Goal: Task Accomplishment & Management: Manage account settings

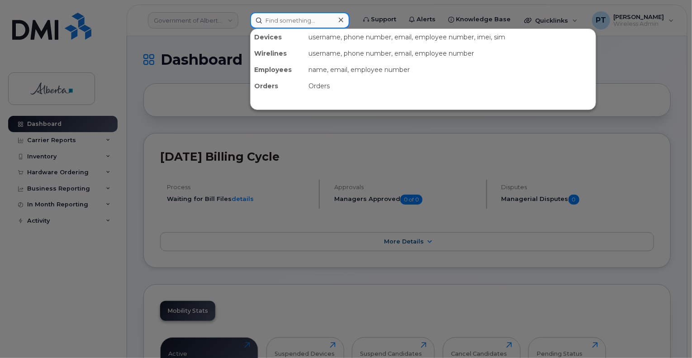
click at [266, 21] on input at bounding box center [300, 20] width 100 height 16
paste input "5879833509"
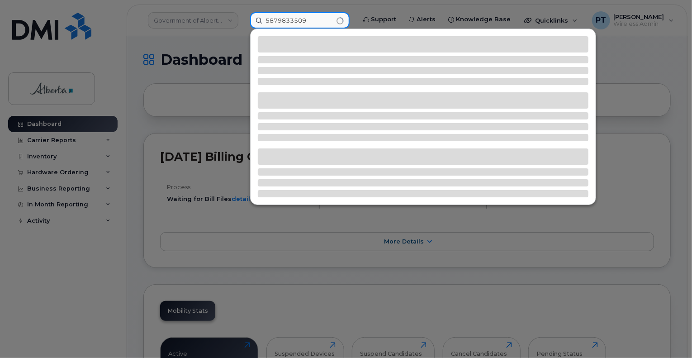
type input "5879833509"
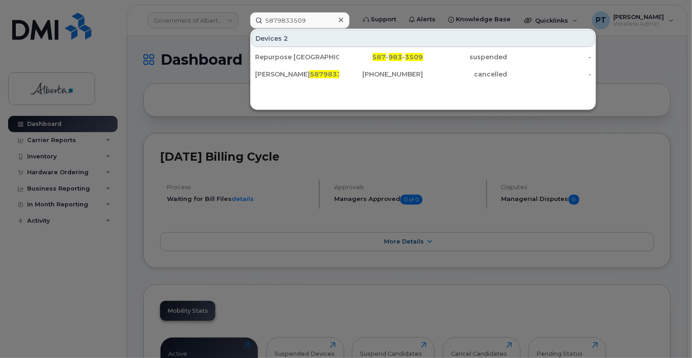
drag, startPoint x: 309, startPoint y: 56, endPoint x: 309, endPoint y: 114, distance: 58.8
click at [309, 56] on div "Repurpose [GEOGRAPHIC_DATA]" at bounding box center [297, 56] width 84 height 9
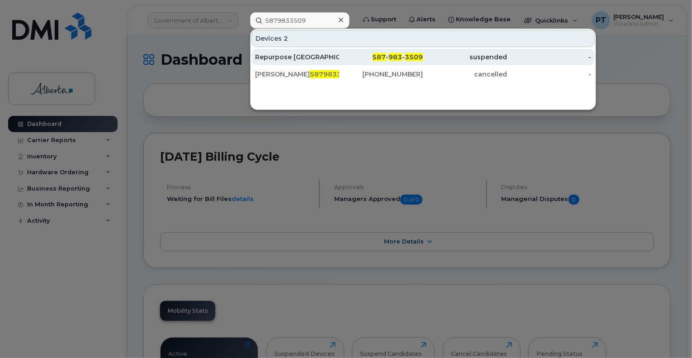
click at [296, 58] on div "Repurpose [GEOGRAPHIC_DATA]" at bounding box center [297, 56] width 84 height 9
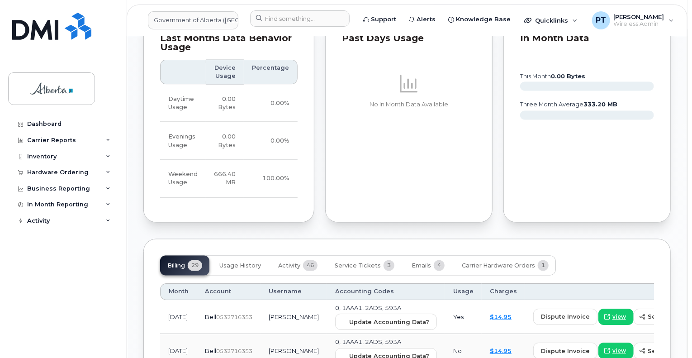
scroll to position [771, 0]
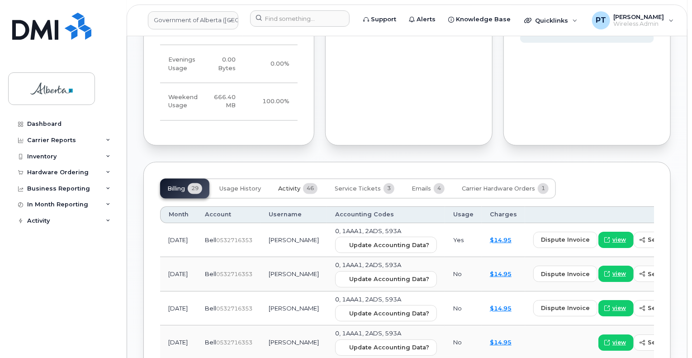
click at [288, 193] on span "Activity" at bounding box center [289, 189] width 22 height 7
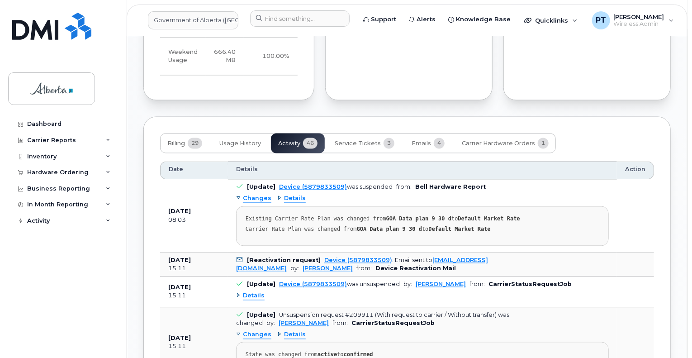
scroll to position [861, 0]
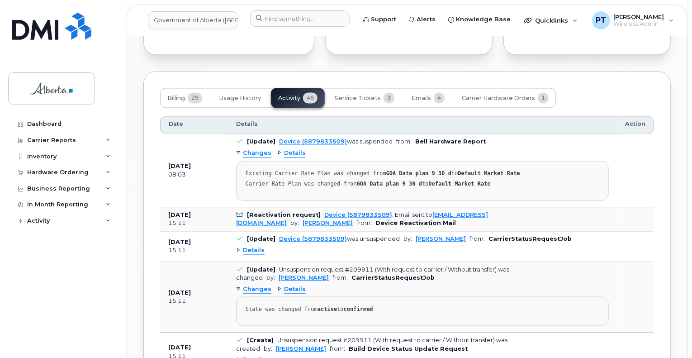
click at [252, 255] on span "Details" at bounding box center [254, 251] width 22 height 9
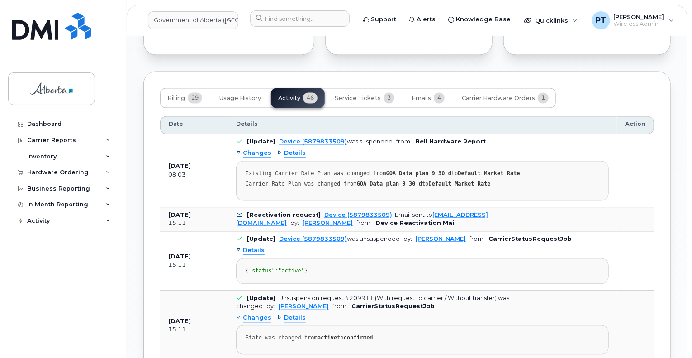
click at [252, 255] on span "Details" at bounding box center [254, 251] width 22 height 9
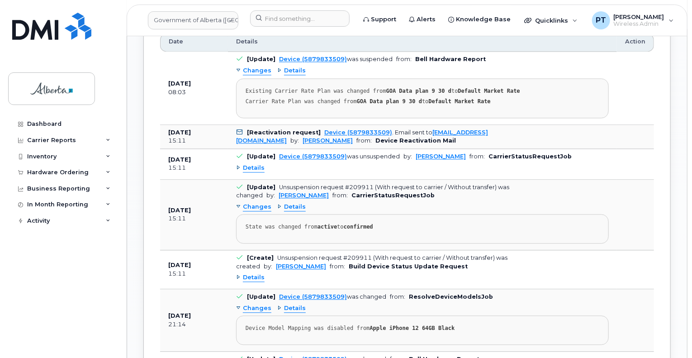
scroll to position [860, 0]
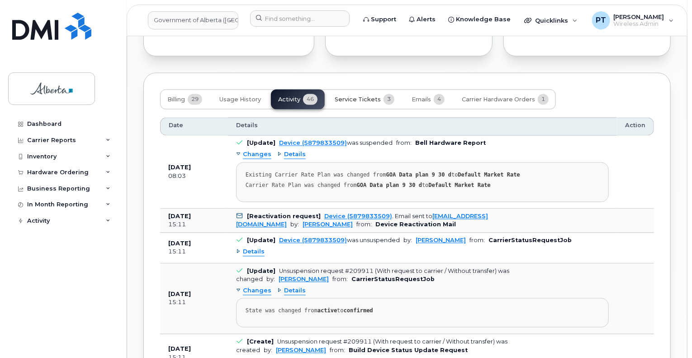
click at [362, 104] on span "Service Tickets" at bounding box center [358, 99] width 46 height 7
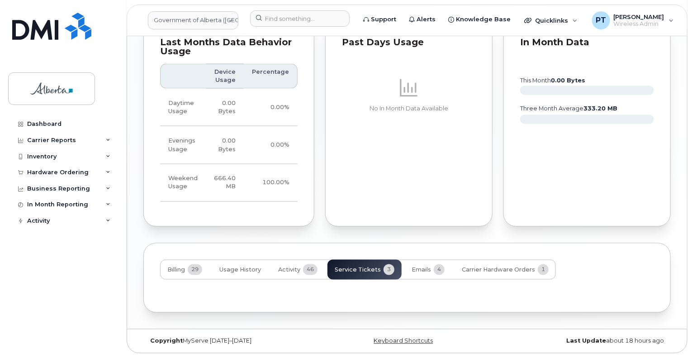
scroll to position [769, 0]
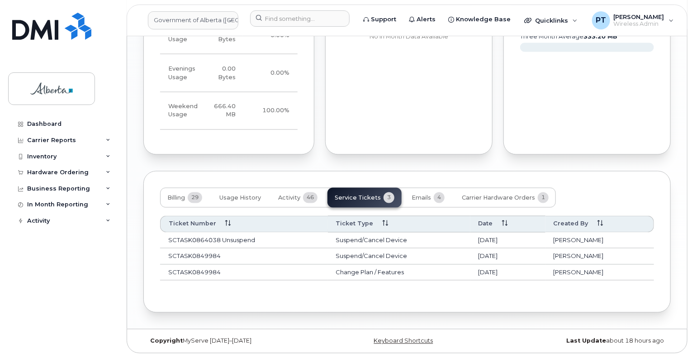
click at [175, 197] on span "Billing" at bounding box center [176, 198] width 18 height 7
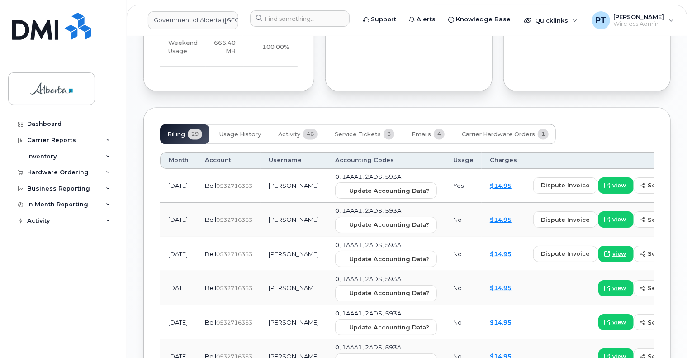
scroll to position [859, 0]
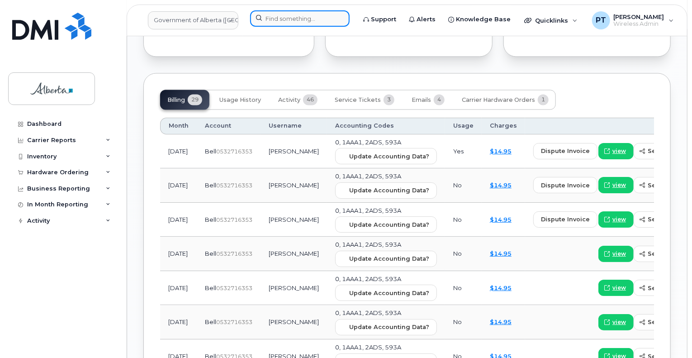
click at [290, 17] on input at bounding box center [300, 18] width 100 height 16
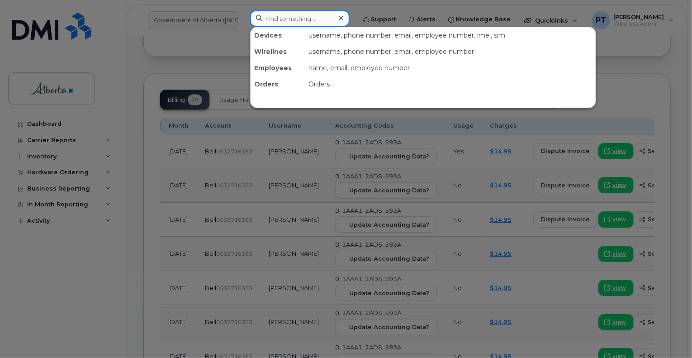
paste input "5873402541"
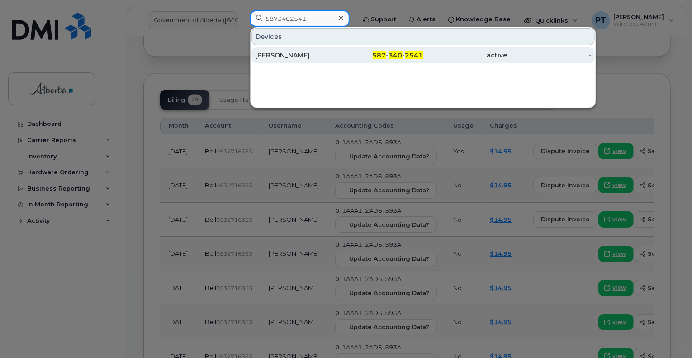
type input "5873402541"
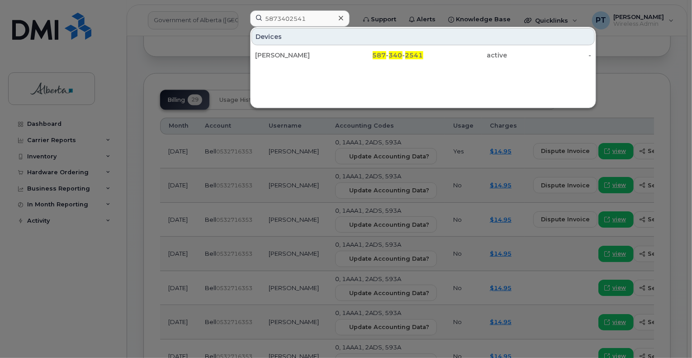
drag, startPoint x: 288, startPoint y: 57, endPoint x: 259, endPoint y: 126, distance: 74.0
click at [288, 57] on div "Susan Santos" at bounding box center [297, 55] width 84 height 9
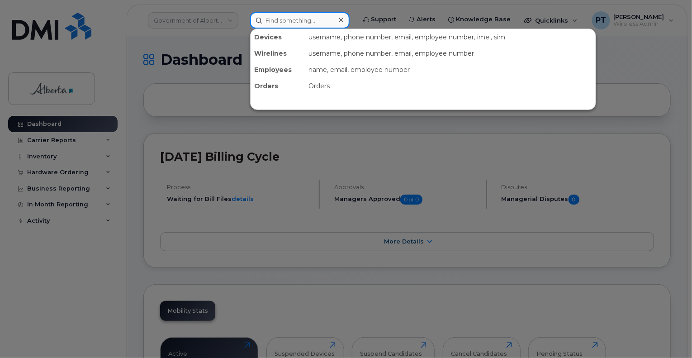
click at [284, 21] on input at bounding box center [300, 20] width 100 height 16
paste input "Tolu Owate"
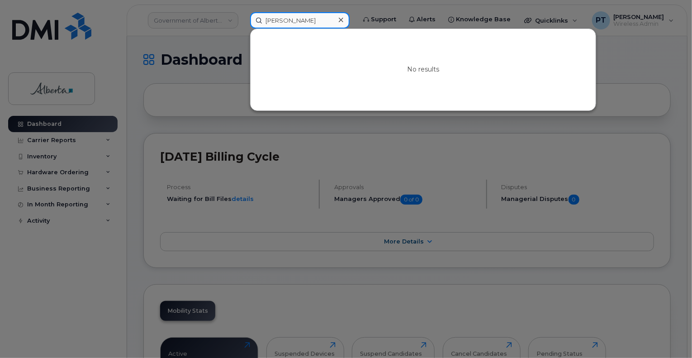
type input "Tolu Owate"
drag, startPoint x: 346, startPoint y: 69, endPoint x: 339, endPoint y: 63, distance: 8.7
click at [346, 69] on div "No results" at bounding box center [423, 69] width 345 height 81
click at [343, 20] on icon at bounding box center [341, 19] width 5 height 7
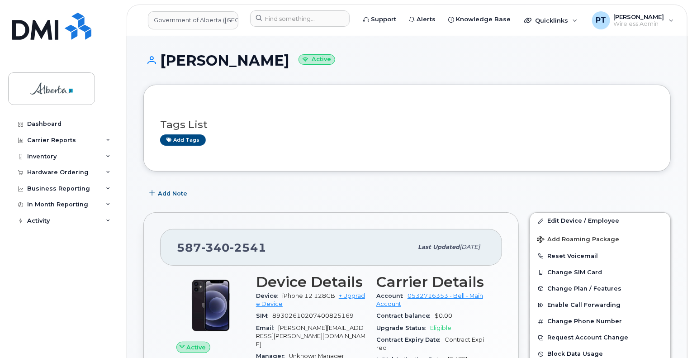
scroll to position [45, 0]
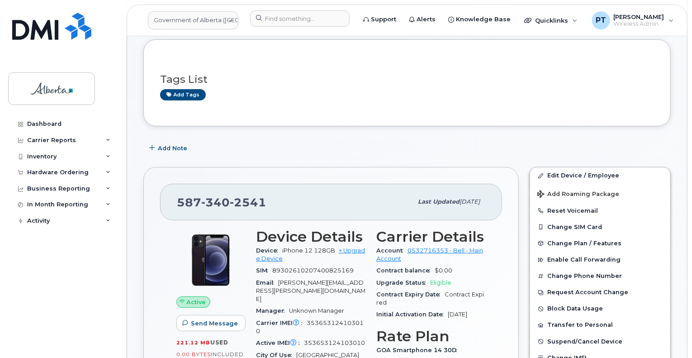
click at [336, 319] on span "353653124103010" at bounding box center [310, 326] width 108 height 15
copy span "353653124103010"
click at [165, 147] on span "Add Note" at bounding box center [172, 148] width 29 height 9
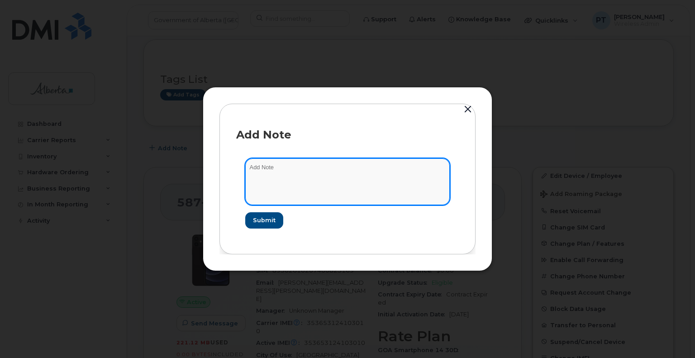
paste textarea "SCTASK0864078 Plan Cancel - [PHONE_NUMBER] Repurpose [GEOGRAPHIC_DATA]"
type textarea "SCTASK0864078 Plan Cancel - (1) 5873402541 Repurpose Edmonton"
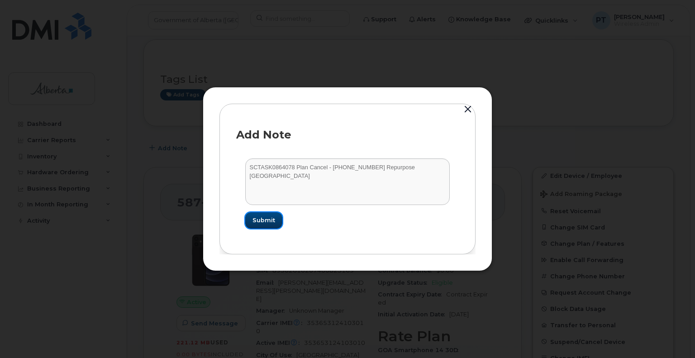
click at [253, 228] on button "Submit" at bounding box center [263, 220] width 37 height 16
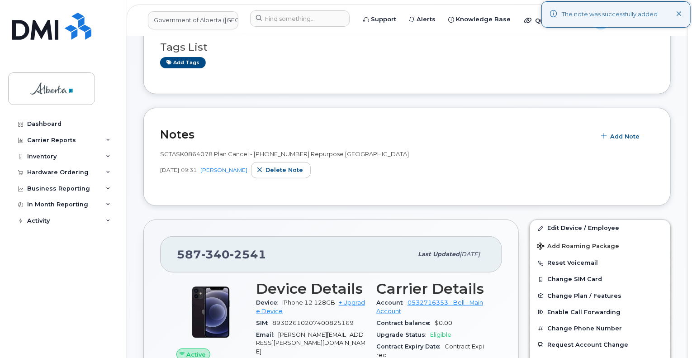
scroll to position [90, 0]
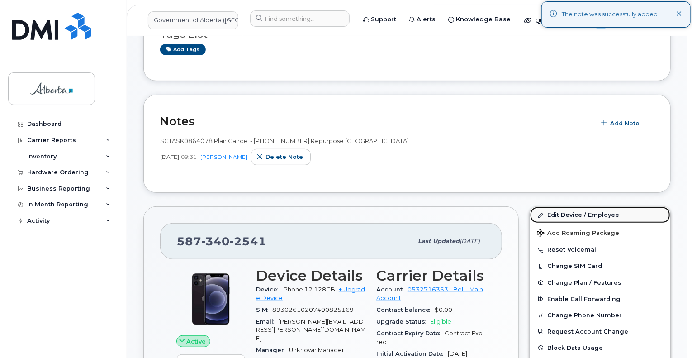
click at [574, 215] on link "Edit Device / Employee" at bounding box center [600, 215] width 140 height 16
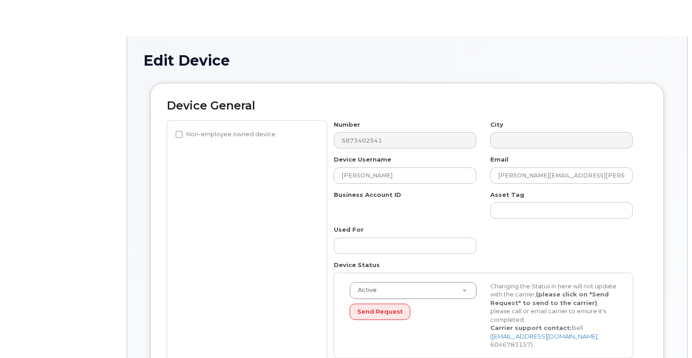
select select "4749737"
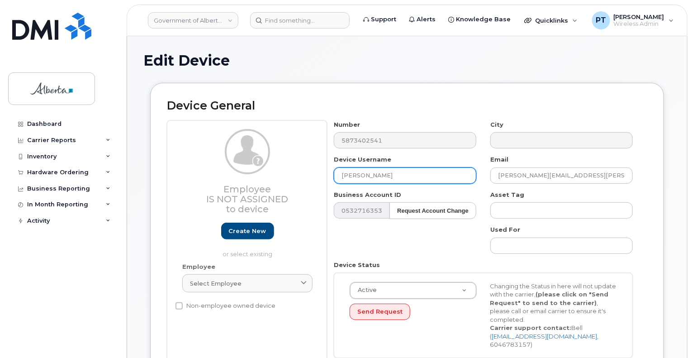
drag, startPoint x: 425, startPoint y: 174, endPoint x: 315, endPoint y: 175, distance: 110.4
click at [315, 175] on div "Employee Is not assigned to device Create new or select existing Employee Selec…" at bounding box center [407, 242] width 481 height 244
type input "Repurpose [GEOGRAPHIC_DATA]"
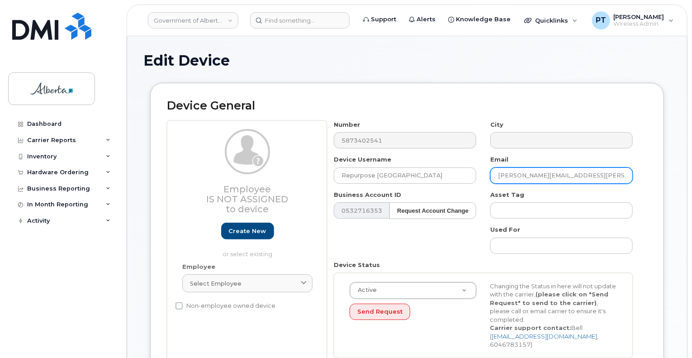
click at [543, 170] on input "[PERSON_NAME][EMAIL_ADDRESS][PERSON_NAME][DOMAIN_NAME]" at bounding box center [561, 175] width 143 height 16
drag, startPoint x: 612, startPoint y: 174, endPoint x: 456, endPoint y: 180, distance: 155.8
click at [456, 180] on div "Number 5873402541 City Device Username Repurpose Edmonton Email susan.santos@go…" at bounding box center [483, 242] width 313 height 244
type input "[EMAIL_ADDRESS][DOMAIN_NAME]"
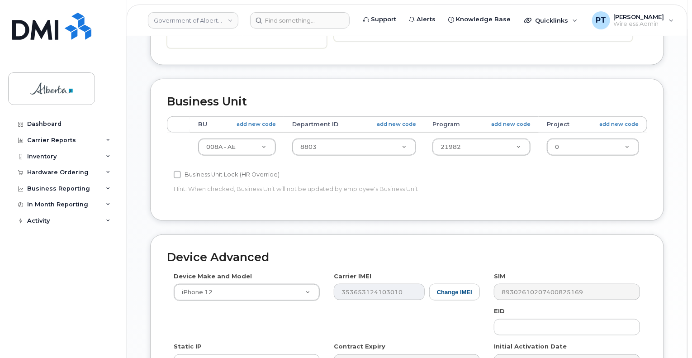
scroll to position [317, 0]
type input "596"
select select "4797729"
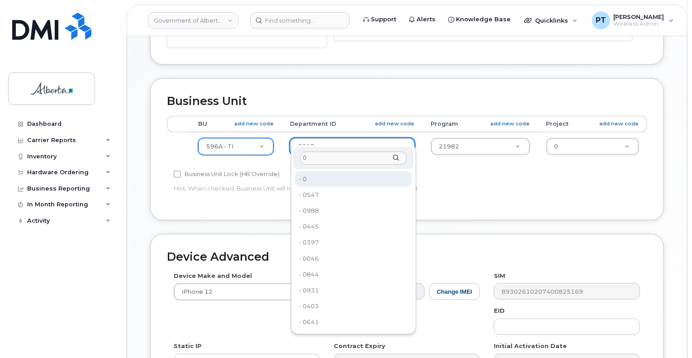
type input "0"
type input "4806341"
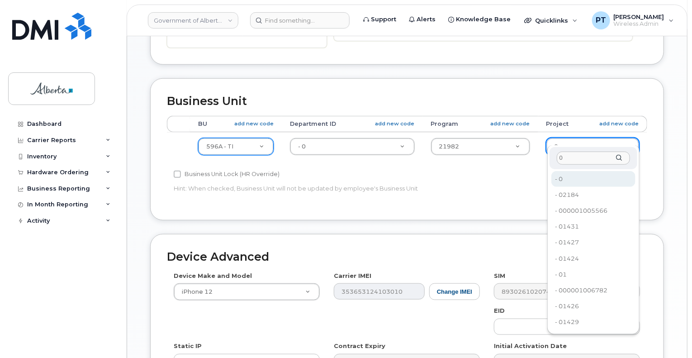
type input "0"
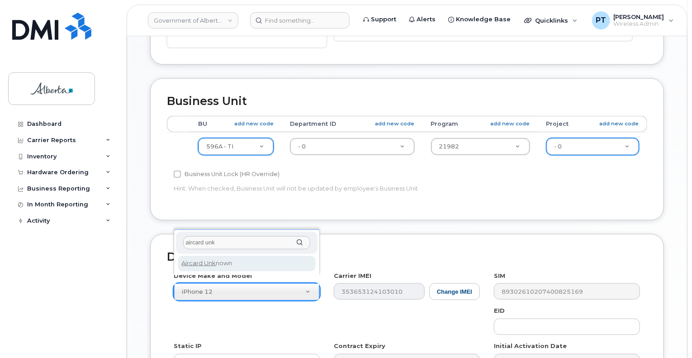
type input "aircard unk"
drag, startPoint x: 257, startPoint y: 266, endPoint x: 288, endPoint y: 275, distance: 32.1
select select "971"
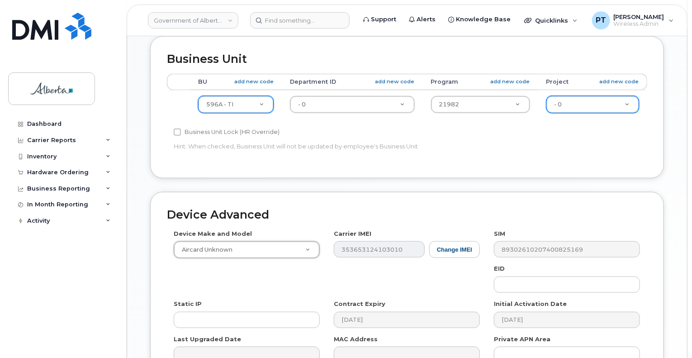
scroll to position [407, 0]
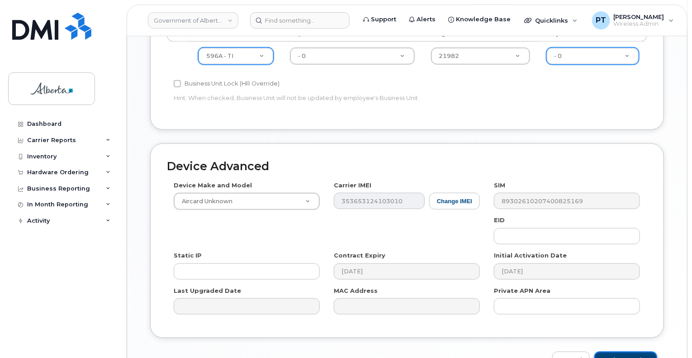
click at [629, 352] on input "Update Device" at bounding box center [626, 360] width 63 height 17
type input "Saving..."
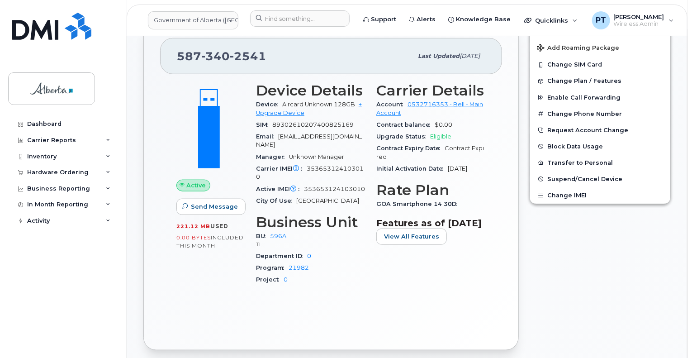
scroll to position [257, 0]
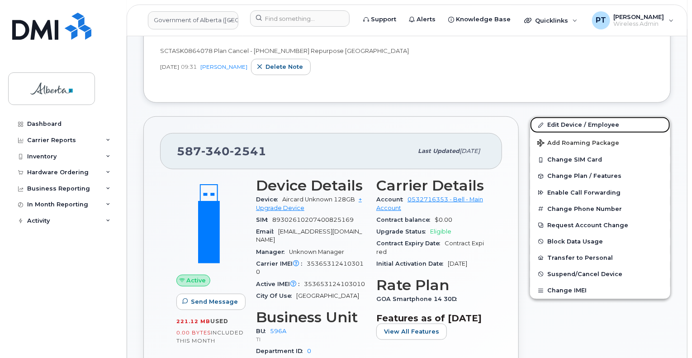
drag, startPoint x: 567, startPoint y: 123, endPoint x: 490, endPoint y: 172, distance: 91.0
click at [567, 123] on link "Edit Device / Employee" at bounding box center [600, 125] width 140 height 16
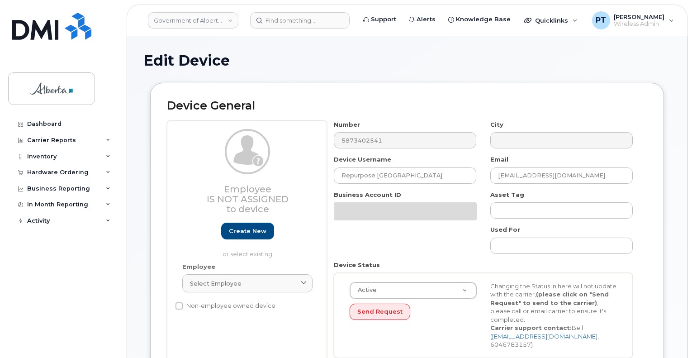
select select "4797729"
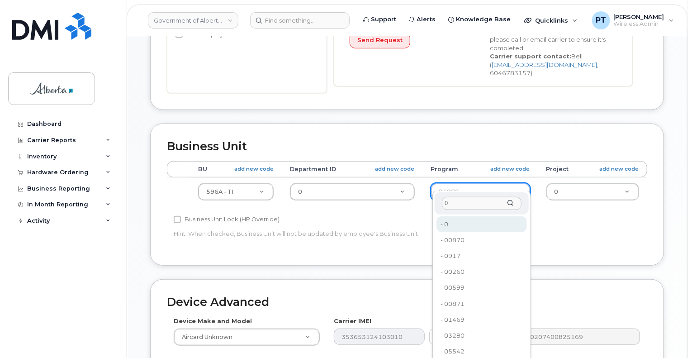
type input "0"
type input "4806366"
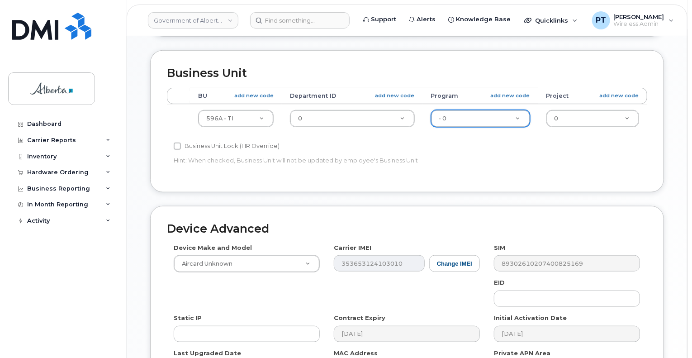
scroll to position [407, 0]
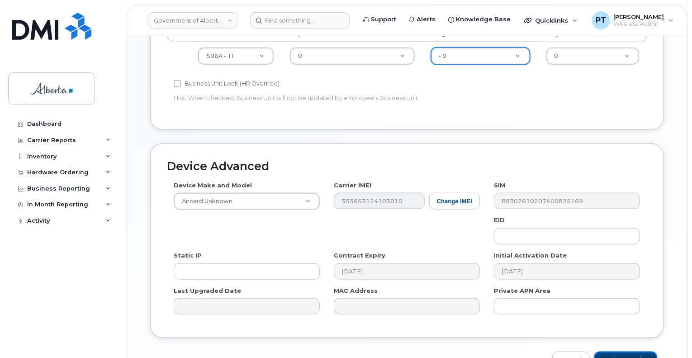
click at [621, 352] on input "Update Device" at bounding box center [626, 360] width 63 height 17
type input "Saving..."
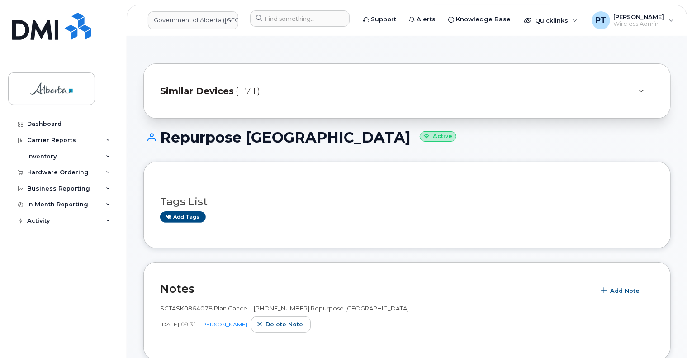
drag, startPoint x: 88, startPoint y: 286, endPoint x: 87, endPoint y: 278, distance: 7.3
click at [87, 286] on div "Dashboard Carrier Reports Monthly Billing Data Daily Data Pooling Data Behavior…" at bounding box center [64, 230] width 112 height 229
click at [282, 17] on input at bounding box center [300, 18] width 100 height 16
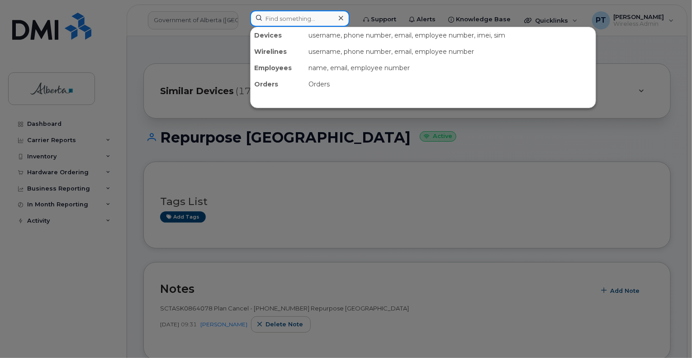
paste input "5874381235"
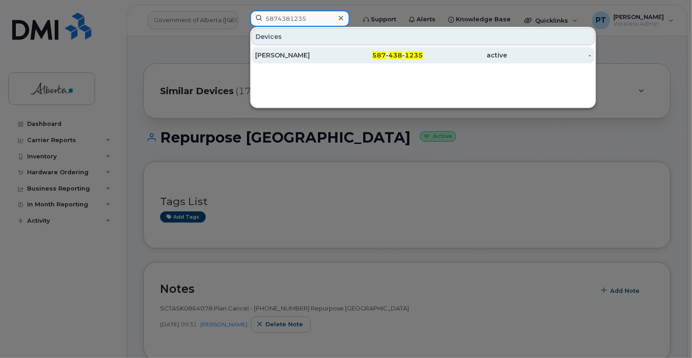
type input "5874381235"
click at [290, 56] on div "[PERSON_NAME]" at bounding box center [297, 55] width 84 height 9
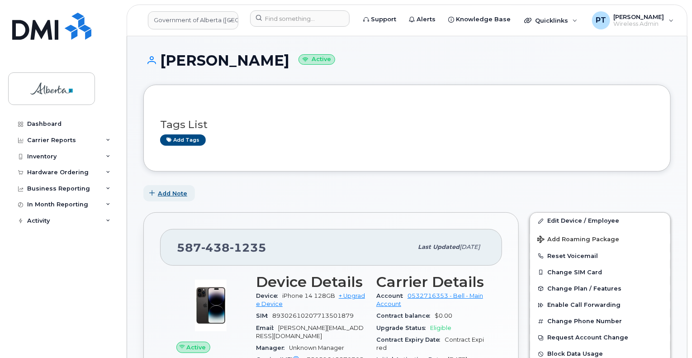
click at [167, 190] on span "Add Note" at bounding box center [172, 193] width 29 height 9
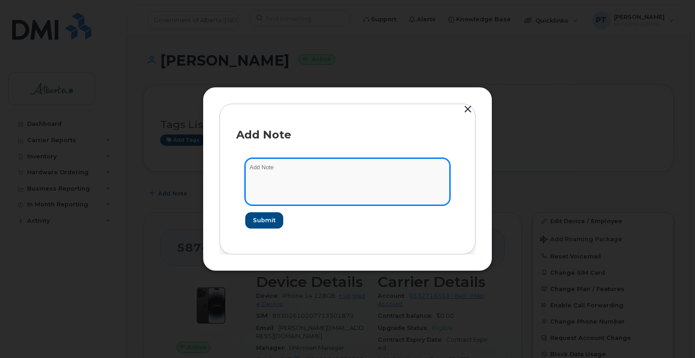
paste textarea "SCTASK0866001"
click at [378, 170] on textarea "SCTASK0866001 - Device Plan Reassign" at bounding box center [347, 181] width 205 height 46
paste textarea "[PERSON_NAME]"
click at [433, 171] on textarea "SCTASK0866001 - Device Plan Reassign [PERSON_NAME] to" at bounding box center [347, 181] width 205 height 46
paste textarea "[PERSON_NAME]"
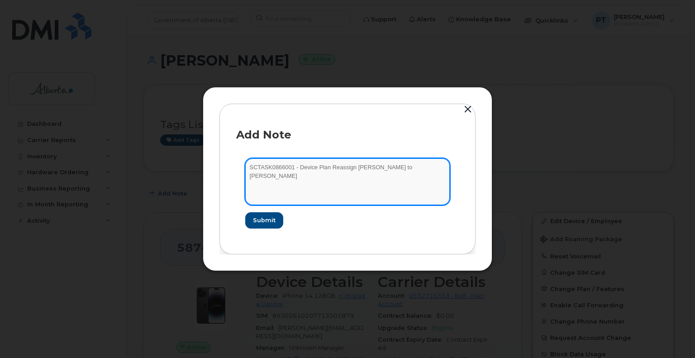
click at [297, 167] on textarea "SCTASK0866001 - Device Plan Reassign Amandeep Thandi to Prissy Wai-Wai" at bounding box center [347, 181] width 205 height 46
click at [353, 169] on textarea "SCTASK0866001 - Device Plan Reassign Amandeep Thandi to Prissy Wai-Wai" at bounding box center [347, 181] width 205 height 46
drag, startPoint x: 275, startPoint y: 174, endPoint x: 279, endPoint y: 177, distance: 4.8
click at [275, 174] on textarea "SCTASK0866001 - Device Plan Reassign - Amandeep Thandi to Prissy Wai-Wai" at bounding box center [347, 181] width 205 height 46
click at [358, 168] on textarea "SCTASK0866001 - Device Plan Reassign - Amandeep Thandi to Prissy Wai-Wai" at bounding box center [347, 181] width 205 height 46
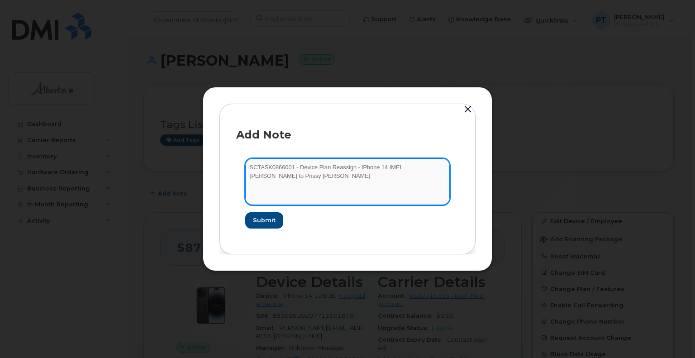
drag, startPoint x: 396, startPoint y: 168, endPoint x: 411, endPoint y: 170, distance: 14.6
click at [396, 168] on textarea "SCTASK0866001 - Device Plan Reassign - iPhone 14 IMEI Amandeep Thandi to Prissy…" at bounding box center [347, 181] width 205 height 46
paste textarea "350596488703052"
click at [259, 176] on textarea "SCTASK0866001 - Device Plan Reassign - iPhone 14 IMEI 350596488703052 s/n Amand…" at bounding box center [347, 181] width 205 height 46
paste textarea "KF9MD9HW46"
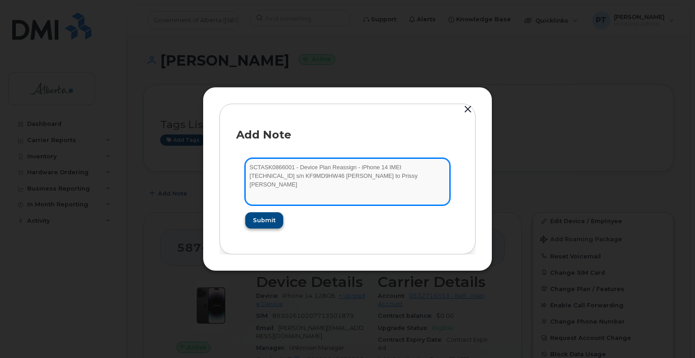
type textarea "SCTASK0866001 - Device Plan Reassign - iPhone 14 IMEI [TECHNICAL_ID] s/n KF9MD9…"
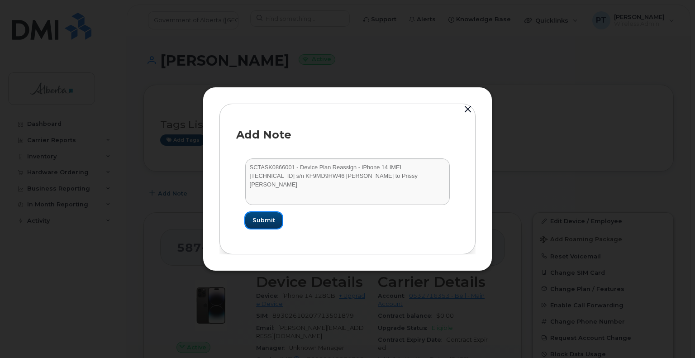
click at [264, 220] on span "Submit" at bounding box center [263, 220] width 23 height 9
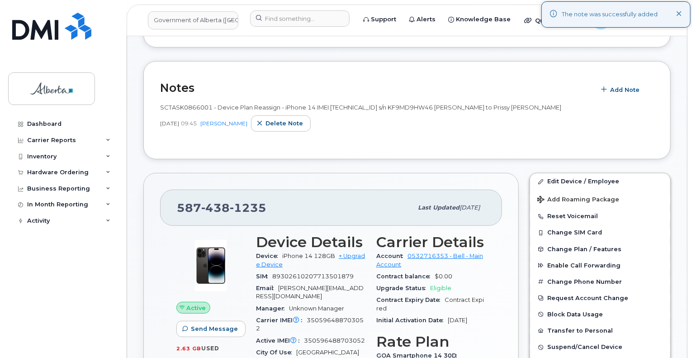
scroll to position [136, 0]
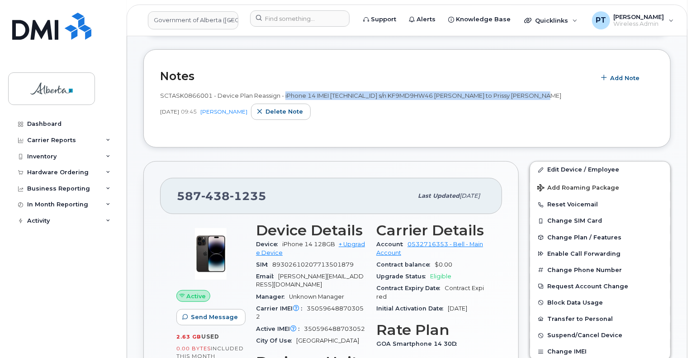
drag, startPoint x: 285, startPoint y: 94, endPoint x: 563, endPoint y: 92, distance: 278.3
click at [563, 92] on div "SCTASK0866001 - Device Plan Reassign - iPhone 14 IMEI [TECHNICAL_ID] s/n KF9MD9…" at bounding box center [407, 95] width 494 height 9
copy span "iPhone 14 IMEI 350596488703052 s/n KF9MD9HW46 Amandeep Thandi to Prissy Wai-Wai"
click at [456, 97] on span "SCTASK0866001 - Device Plan Reassign - iPhone 14 IMEI [TECHNICAL_ID] s/n KF9MD9…" at bounding box center [360, 95] width 401 height 7
drag, startPoint x: 453, startPoint y: 94, endPoint x: 562, endPoint y: 93, distance: 108.1
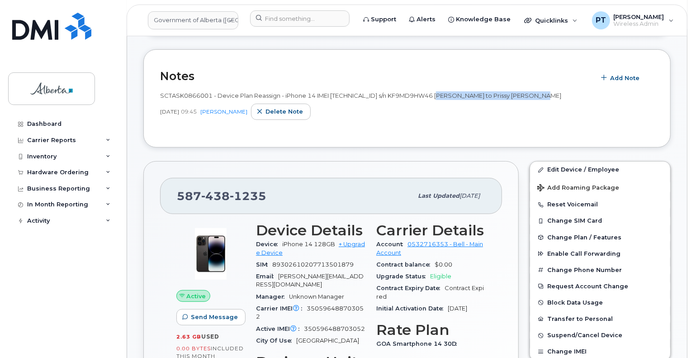
click at [562, 93] on div "SCTASK0866001 - Device Plan Reassign - iPhone 14 IMEI [TECHNICAL_ID] s/n KF9MD9…" at bounding box center [407, 95] width 494 height 9
copy span "Amandeep Thandi to Prissy Wai-Wai"
drag, startPoint x: 558, startPoint y: 167, endPoint x: 694, endPoint y: 211, distance: 142.4
click at [558, 167] on link "Edit Device / Employee" at bounding box center [600, 170] width 140 height 16
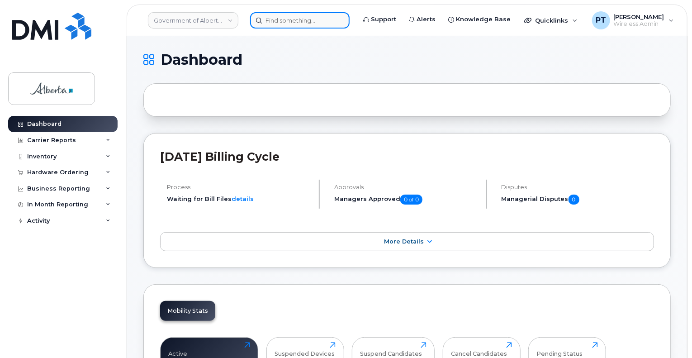
click at [275, 21] on input at bounding box center [300, 20] width 100 height 16
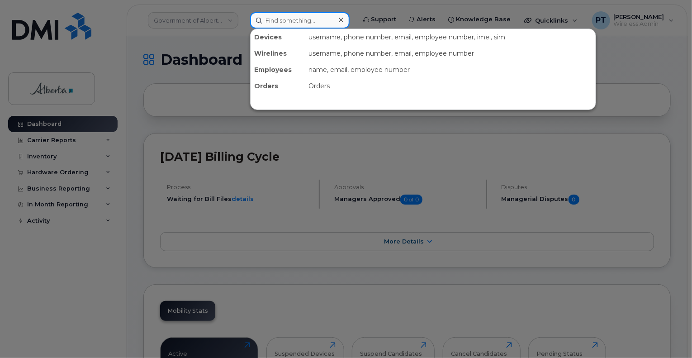
paste input "KF9MD9HW46"
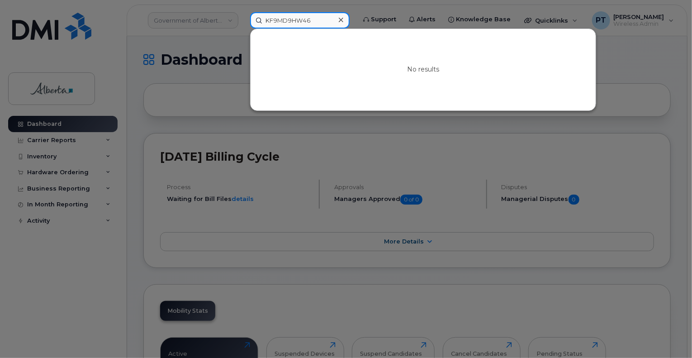
type input "KF9MD9HW46"
click at [348, 18] on div at bounding box center [340, 20] width 13 height 13
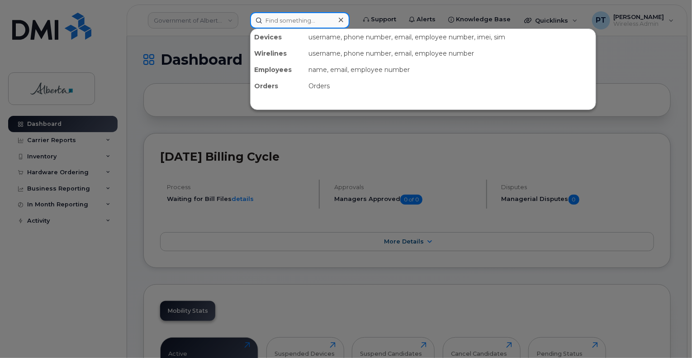
paste input "[PERSON_NAME]"
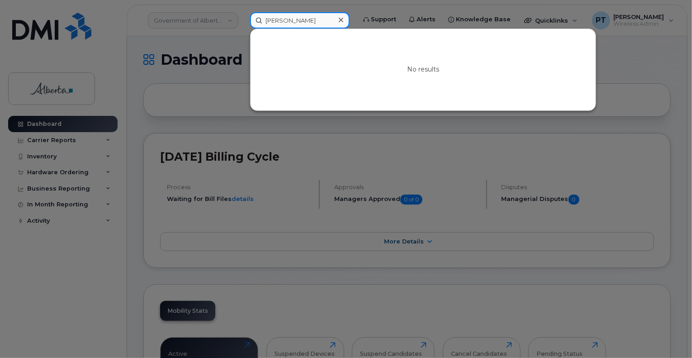
type input "[PERSON_NAME]"
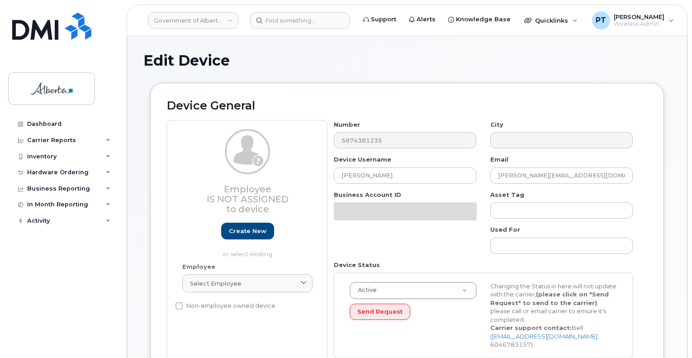
select select "4124490"
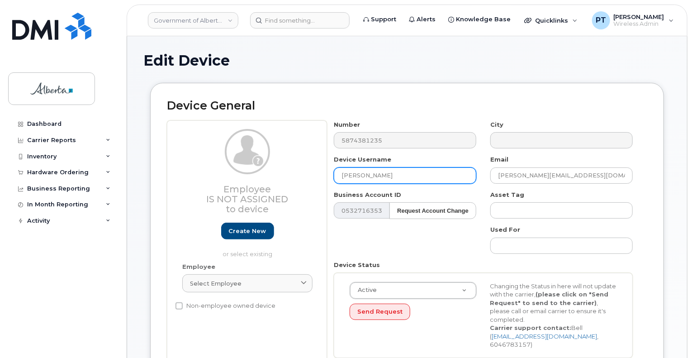
drag, startPoint x: 404, startPoint y: 174, endPoint x: 290, endPoint y: 179, distance: 113.7
click at [290, 179] on div "Employee Is not assigned to device Create new or select existing Employee Selec…" at bounding box center [407, 242] width 481 height 244
paste input "Prissy Wai-Wa"
type input "[PERSON_NAME]"
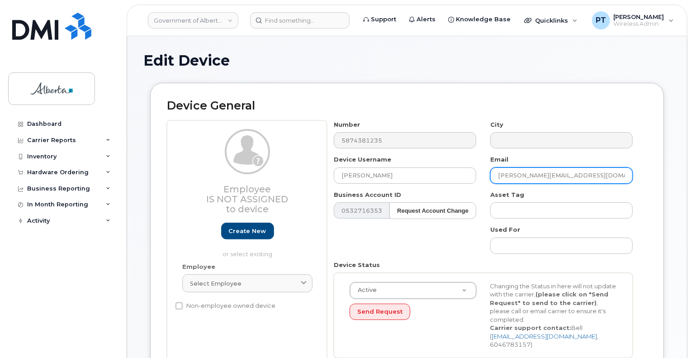
drag, startPoint x: 594, startPoint y: 174, endPoint x: 486, endPoint y: 181, distance: 108.0
click at [486, 181] on div "Email amandeep.thandi@gov.ab.ca" at bounding box center [562, 169] width 157 height 29
paste input "prissy.wai-wa"
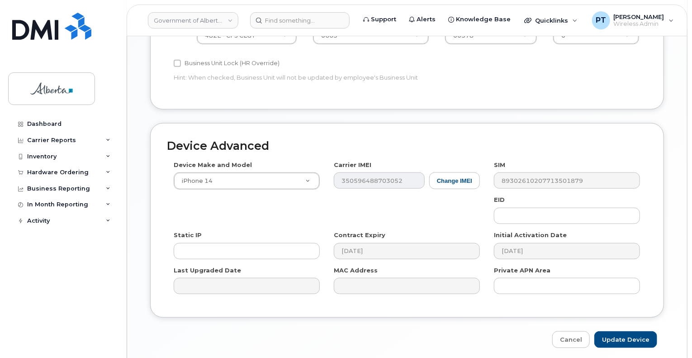
scroll to position [452, 0]
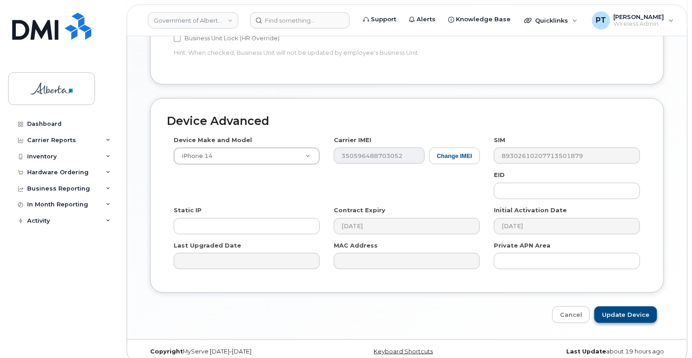
type input "[EMAIL_ADDRESS][PERSON_NAME][DOMAIN_NAME]"
click at [615, 306] on input "Update Device" at bounding box center [626, 314] width 63 height 17
type input "Saving..."
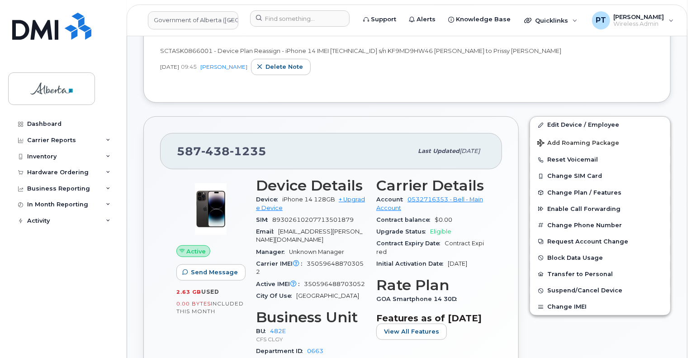
scroll to position [181, 0]
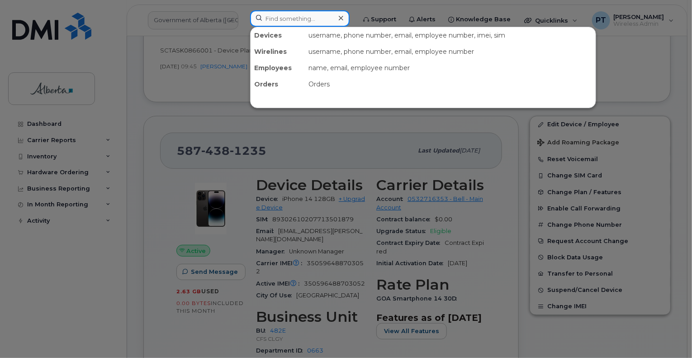
click at [282, 19] on input at bounding box center [300, 18] width 100 height 16
paste input "5873402541"
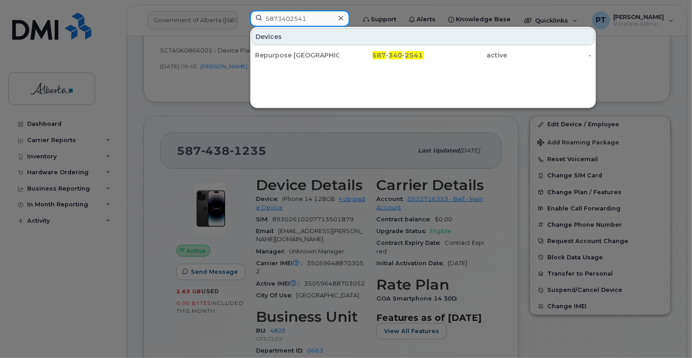
type input "5873402541"
click at [282, 52] on div "Repurpose [GEOGRAPHIC_DATA]" at bounding box center [297, 55] width 84 height 9
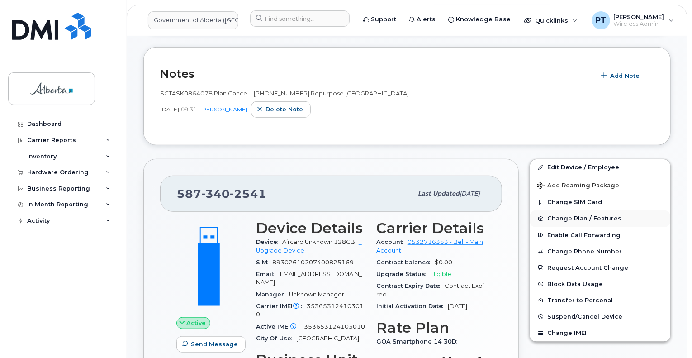
scroll to position [257, 0]
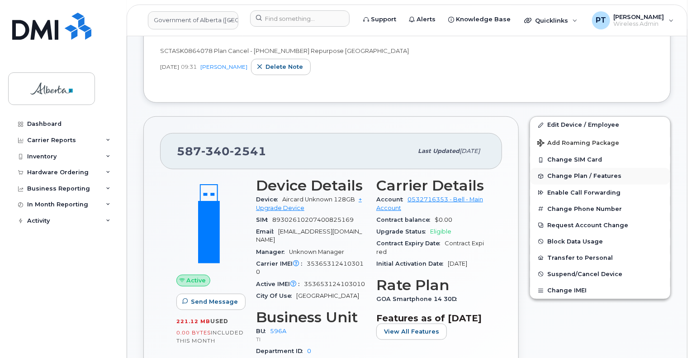
click at [565, 176] on span "Change Plan / Features" at bounding box center [585, 176] width 74 height 7
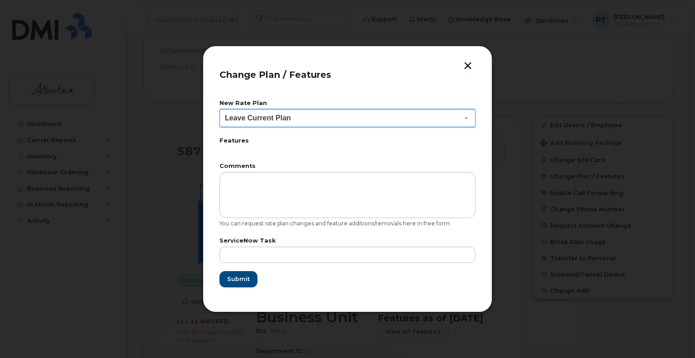
click at [466, 116] on select "Leave Current Plan GOA Data plan 9 30 d GOA–Unlimited Data Plan 9" at bounding box center [347, 118] width 256 height 18
select select "1790211"
click at [219, 109] on select "Leave Current Plan GOA Data plan 9 30 d GOA–Unlimited Data Plan 9" at bounding box center [347, 118] width 256 height 18
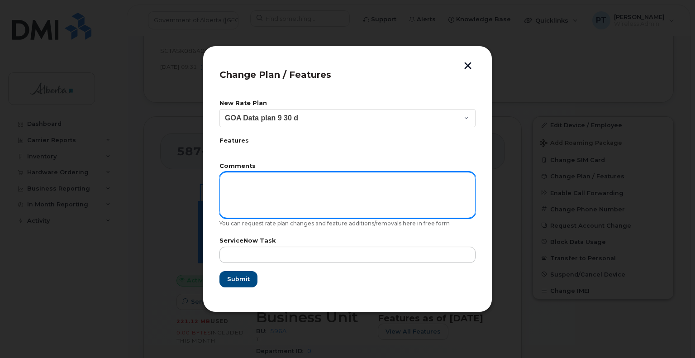
click at [272, 184] on textarea at bounding box center [347, 195] width 256 height 46
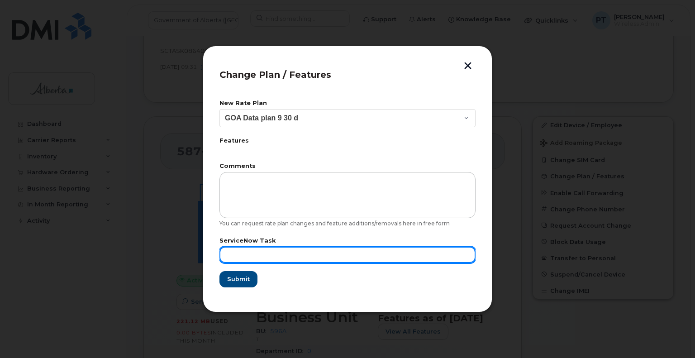
click at [262, 259] on input "text" at bounding box center [347, 255] width 256 height 16
paste input "SCTASK0864078"
type input "SCTASK0864078"
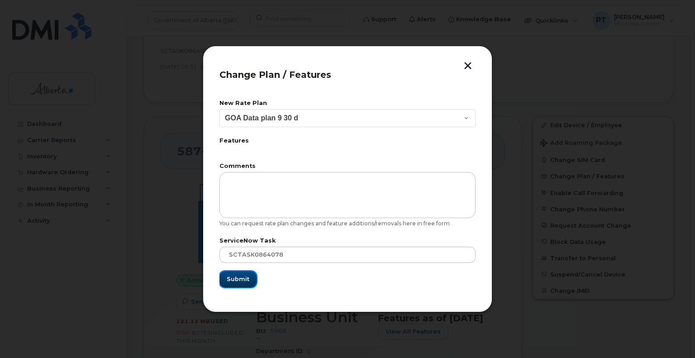
click at [241, 278] on span "Submit" at bounding box center [238, 279] width 23 height 9
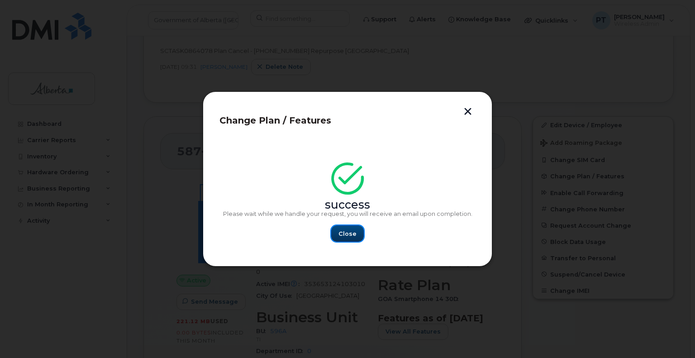
drag, startPoint x: 339, startPoint y: 236, endPoint x: 340, endPoint y: 231, distance: 5.1
click at [341, 235] on span "Close" at bounding box center [347, 233] width 18 height 9
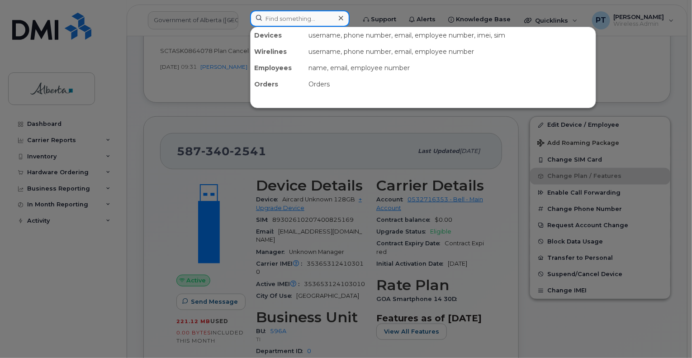
click at [270, 23] on input at bounding box center [300, 18] width 100 height 16
paste input "5874381235"
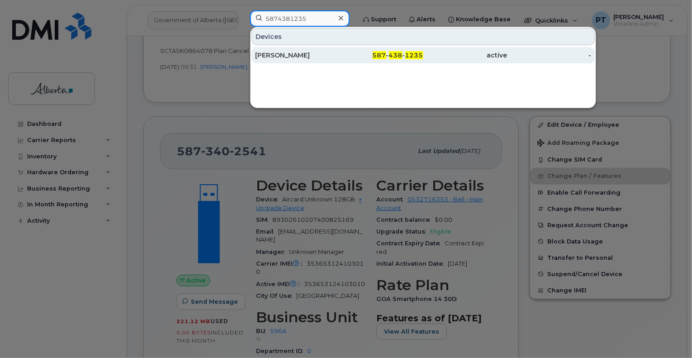
type input "5874381235"
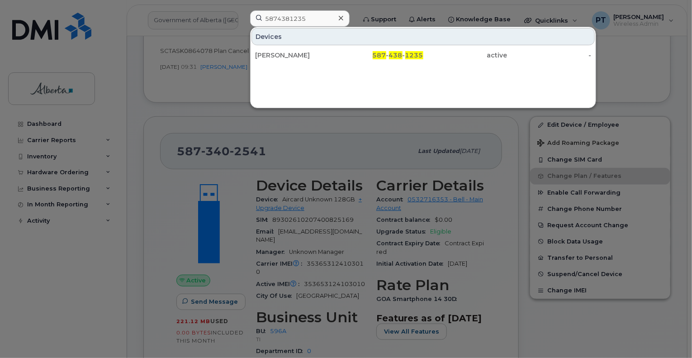
drag, startPoint x: 279, startPoint y: 56, endPoint x: 76, endPoint y: 133, distance: 217.4
click at [279, 56] on div "[PERSON_NAME]" at bounding box center [297, 55] width 84 height 9
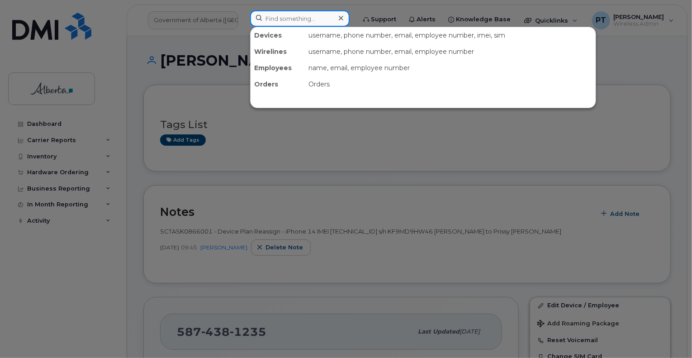
click at [310, 18] on input at bounding box center [300, 18] width 100 height 16
paste input "5879876237"
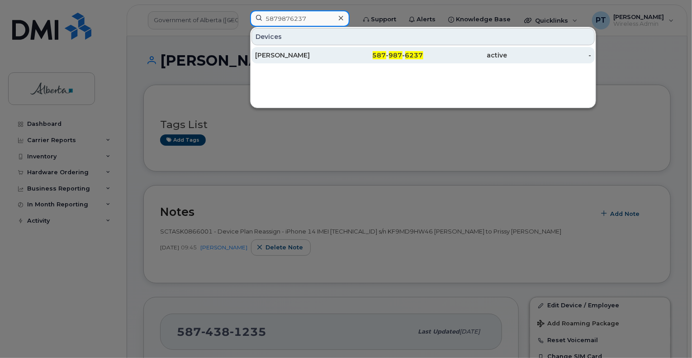
type input "5879876237"
click at [292, 56] on div "Donald Oulette" at bounding box center [297, 55] width 84 height 9
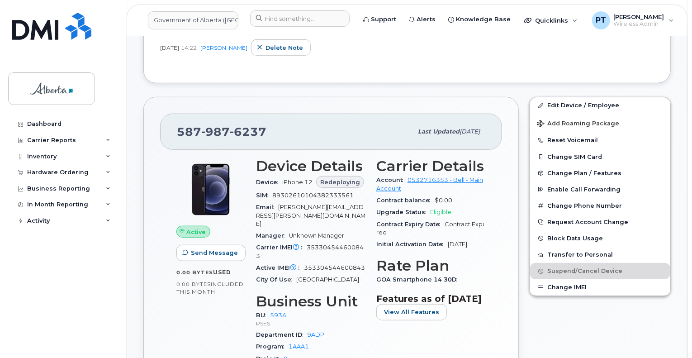
scroll to position [45, 0]
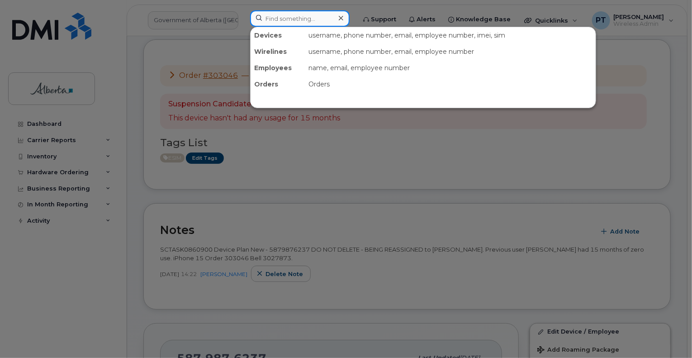
click at [284, 23] on input at bounding box center [300, 18] width 100 height 16
type input "5873402541"
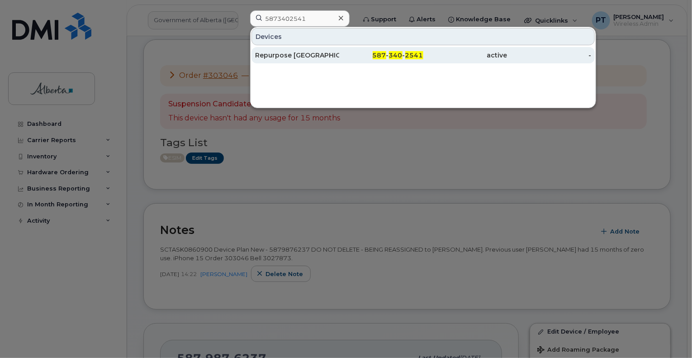
click at [288, 52] on div "Repurpose Edmonton" at bounding box center [297, 55] width 84 height 9
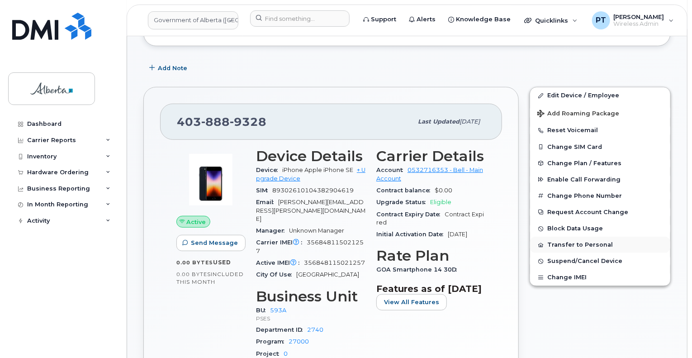
scroll to position [317, 0]
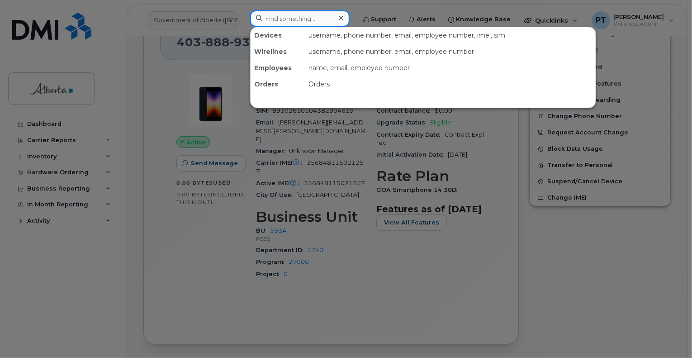
click at [281, 19] on input at bounding box center [300, 18] width 100 height 16
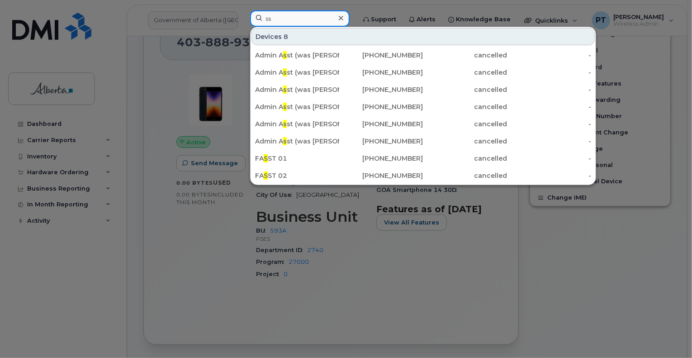
type input "s"
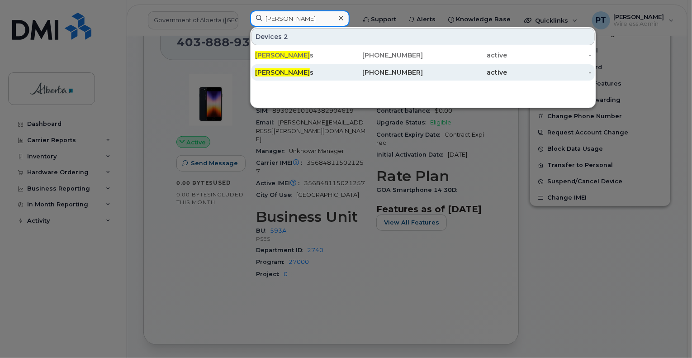
type input "aaron dome"
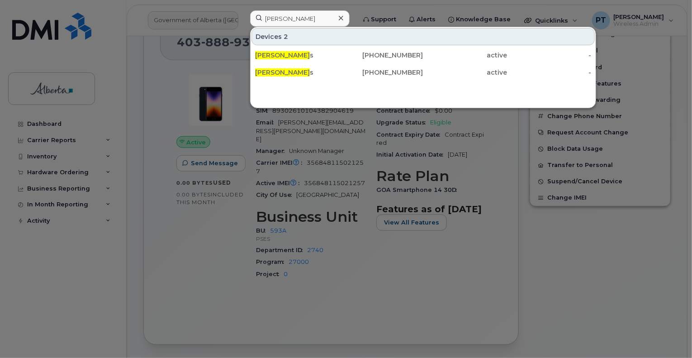
drag, startPoint x: 381, startPoint y: 71, endPoint x: 0, endPoint y: 87, distance: 381.3
click at [381, 71] on div "403-795-0895" at bounding box center [381, 72] width 84 height 9
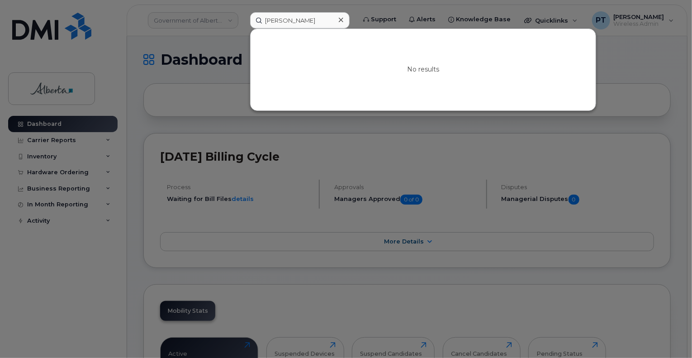
drag, startPoint x: 313, startPoint y: 16, endPoint x: 241, endPoint y: 21, distance: 72.6
click at [243, 21] on div "Prissy [PERSON_NAME] No results" at bounding box center [300, 20] width 114 height 16
drag, startPoint x: 281, startPoint y: 128, endPoint x: 226, endPoint y: 111, distance: 56.7
click at [281, 128] on div at bounding box center [346, 179] width 692 height 358
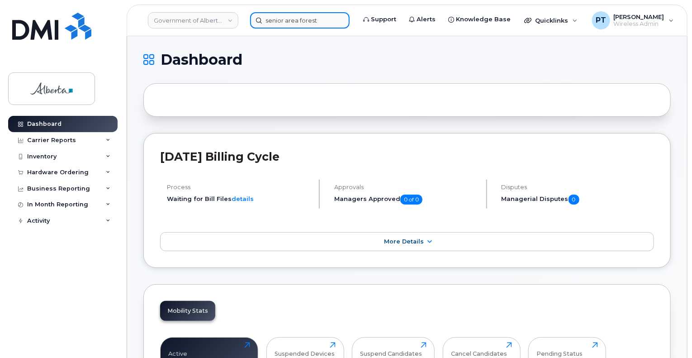
click at [277, 27] on input "senior area forest" at bounding box center [300, 20] width 100 height 16
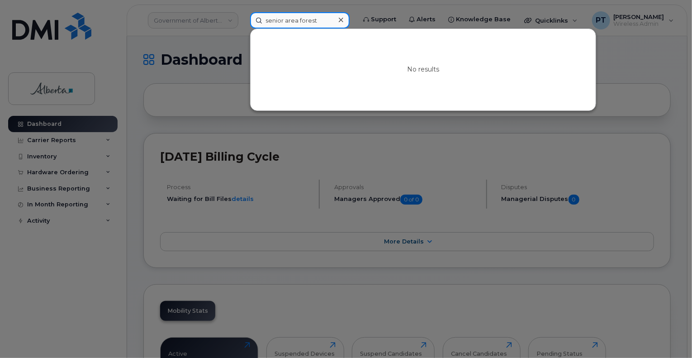
paste input "4036346170"
type input "sen4036346170 ior area forest"
click at [343, 18] on icon at bounding box center [341, 20] width 5 height 5
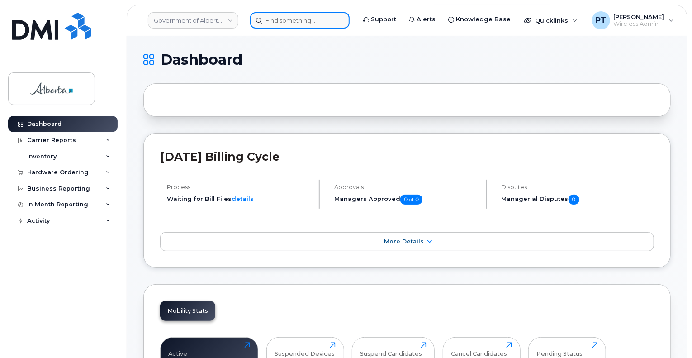
click at [300, 21] on input at bounding box center [300, 20] width 100 height 16
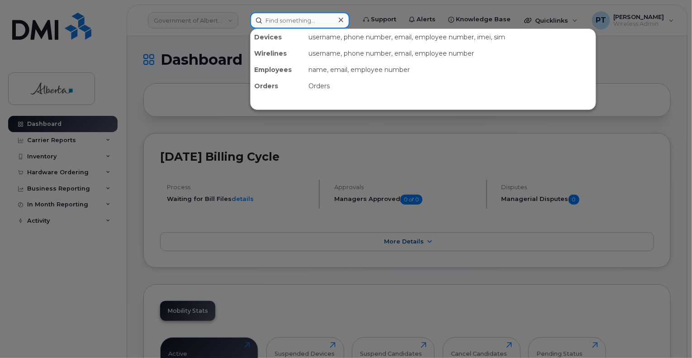
paste input "4036346170"
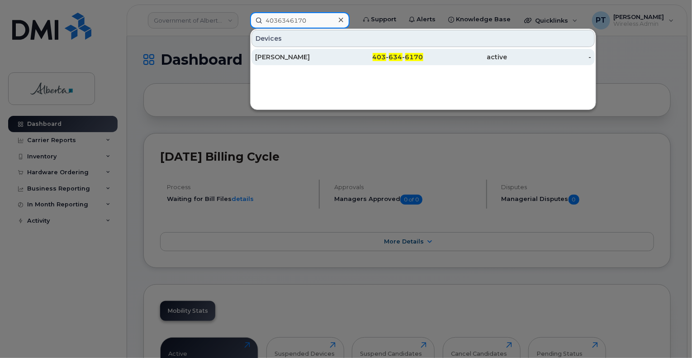
type input "4036346170"
click at [277, 54] on div "Aaron Domes" at bounding box center [297, 56] width 84 height 9
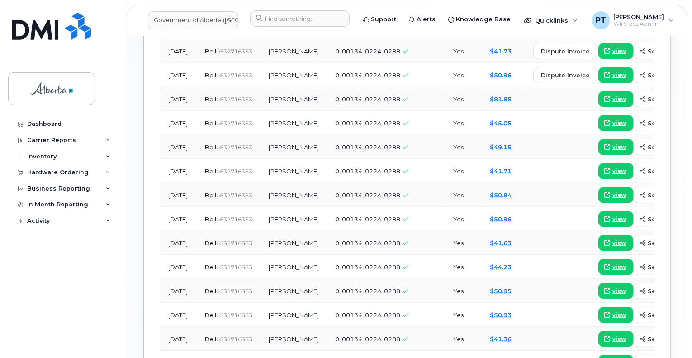
scroll to position [814, 0]
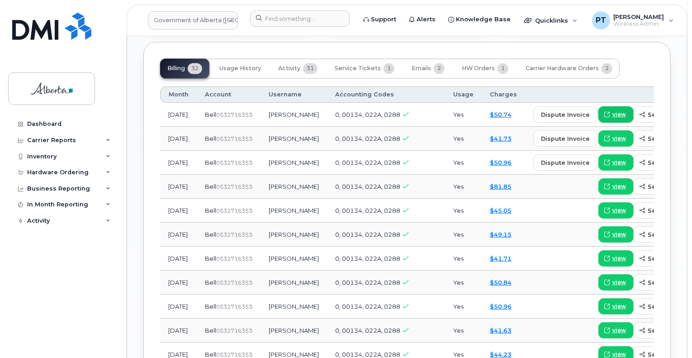
click at [613, 113] on span "view" at bounding box center [620, 115] width 14 height 8
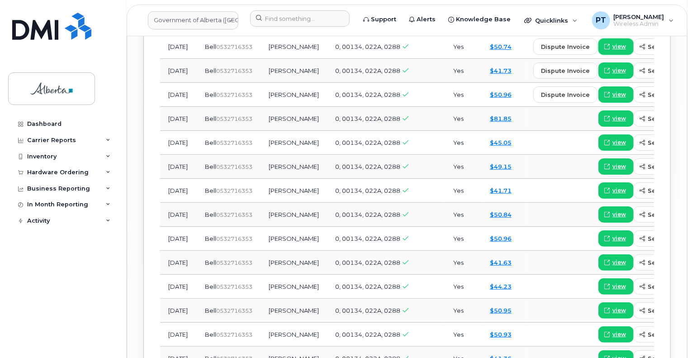
scroll to position [905, 0]
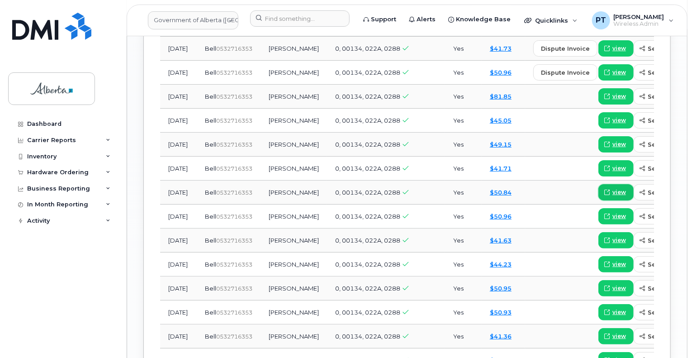
click at [613, 195] on span "view" at bounding box center [620, 192] width 14 height 8
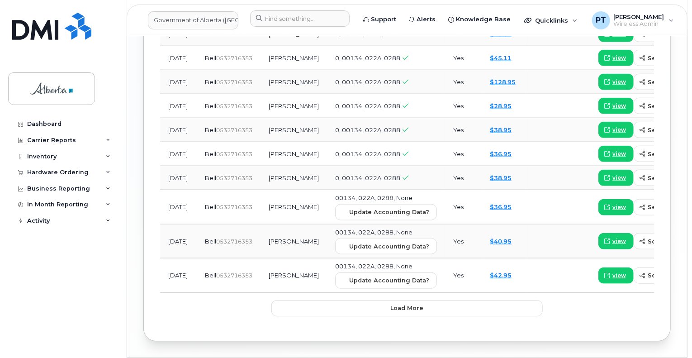
scroll to position [1222, 0]
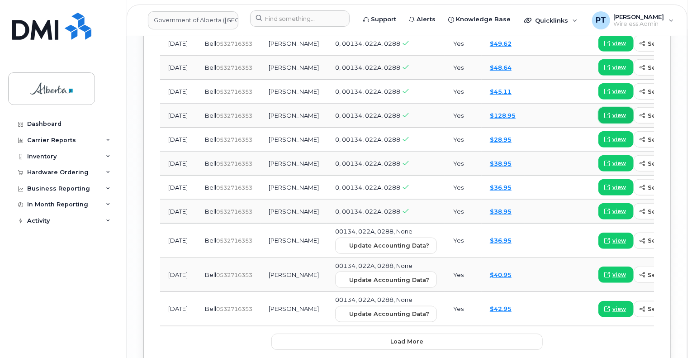
click at [613, 119] on span "view" at bounding box center [620, 115] width 14 height 8
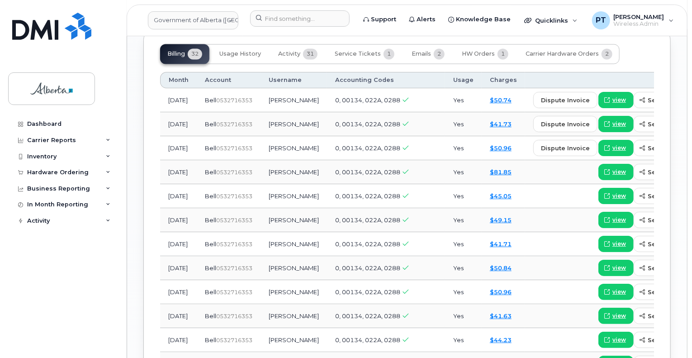
scroll to position [814, 0]
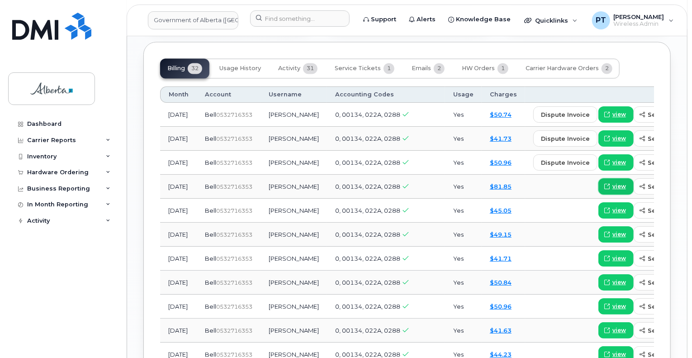
click at [613, 186] on span "view" at bounding box center [620, 187] width 14 height 8
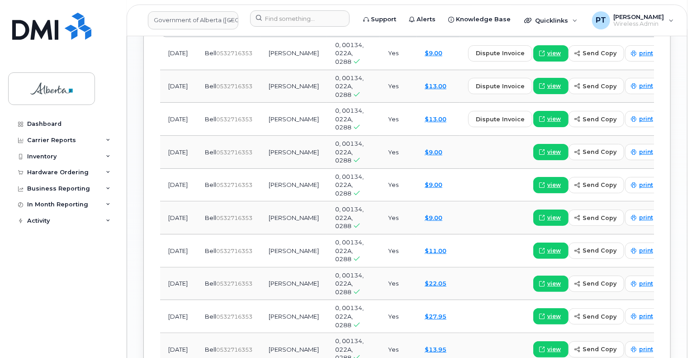
scroll to position [950, 0]
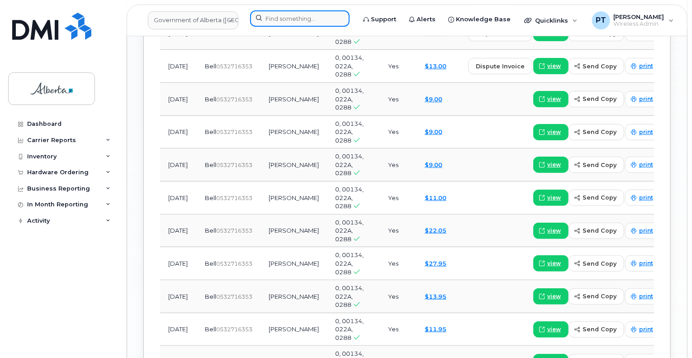
click at [311, 20] on input at bounding box center [300, 18] width 100 height 16
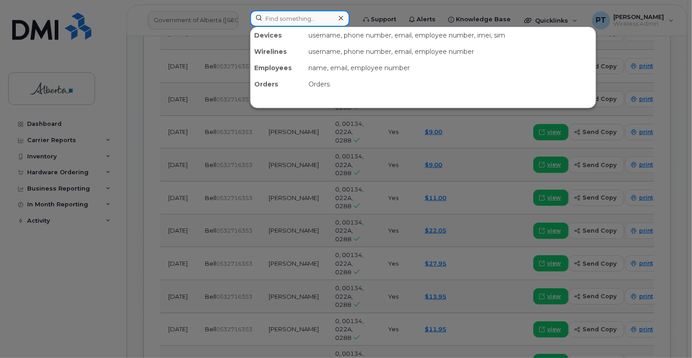
paste input "4038889328"
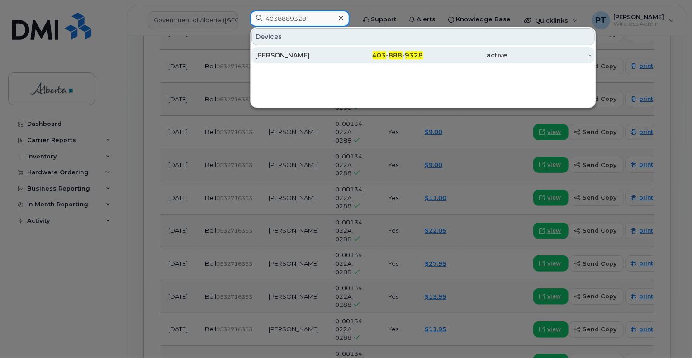
type input "4038889328"
click at [281, 54] on div "Sean Wegener" at bounding box center [297, 55] width 84 height 9
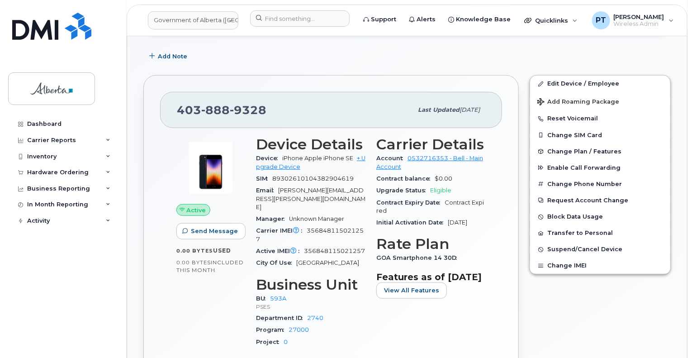
scroll to position [271, 0]
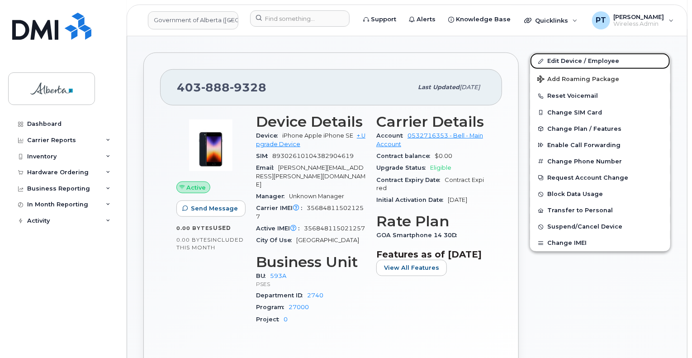
drag, startPoint x: 563, startPoint y: 61, endPoint x: 515, endPoint y: 113, distance: 70.8
click at [563, 61] on link "Edit Device / Employee" at bounding box center [600, 61] width 140 height 16
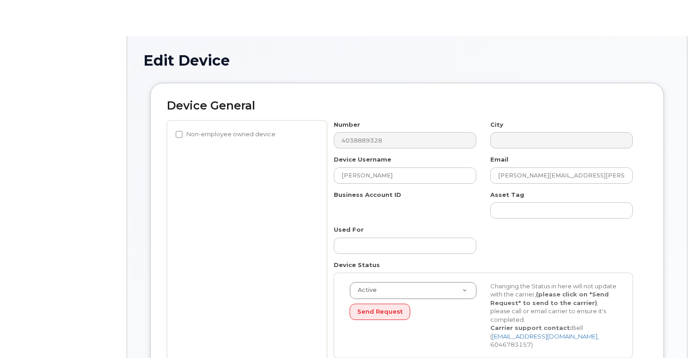
select select "4797682"
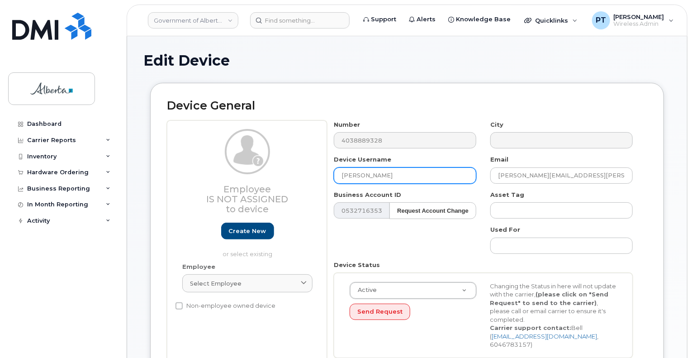
drag, startPoint x: 396, startPoint y: 174, endPoint x: 321, endPoint y: 176, distance: 75.1
click at [321, 176] on div "Employee Is not assigned to device Create new or select existing Employee Selec…" at bounding box center [407, 242] width 481 height 244
paste input "nior Area Forester Vacant"
type input "Senior Area Forester Vacant"
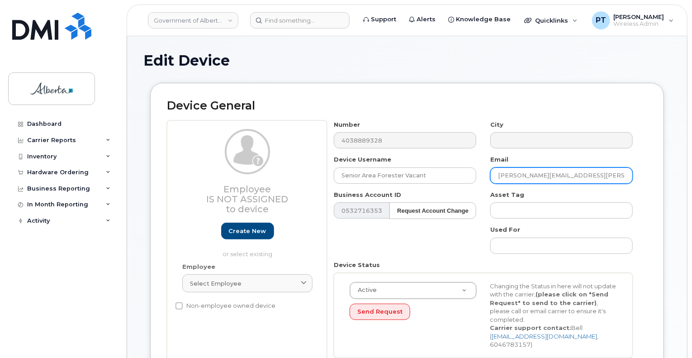
drag, startPoint x: 575, startPoint y: 175, endPoint x: 492, endPoint y: 182, distance: 83.1
click at [492, 182] on div "Email sean.wegener@gov.ab.ca" at bounding box center [562, 169] width 157 height 29
paste input "Cindy.Hughes"
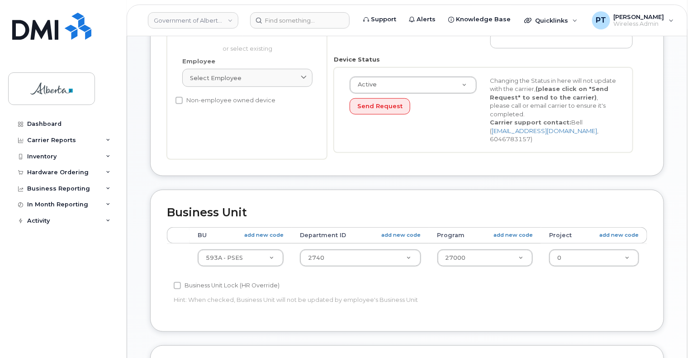
scroll to position [226, 0]
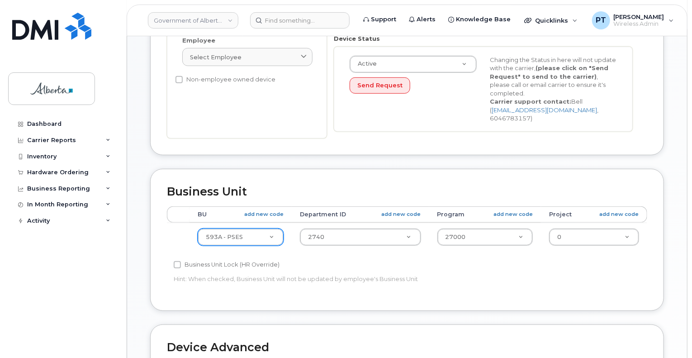
type input "Cindy.Hughes@gov.ab.ca"
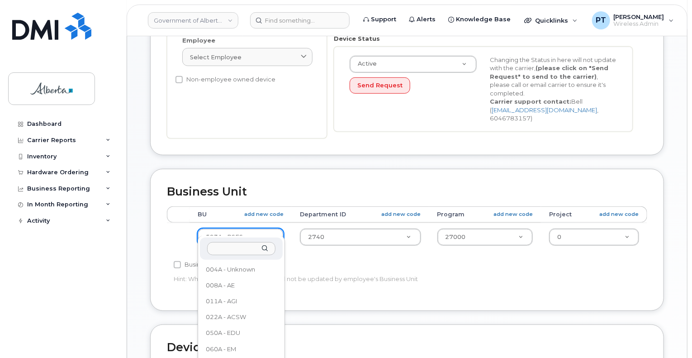
scroll to position [459, 0]
click at [246, 249] on input "text" at bounding box center [241, 248] width 68 height 13
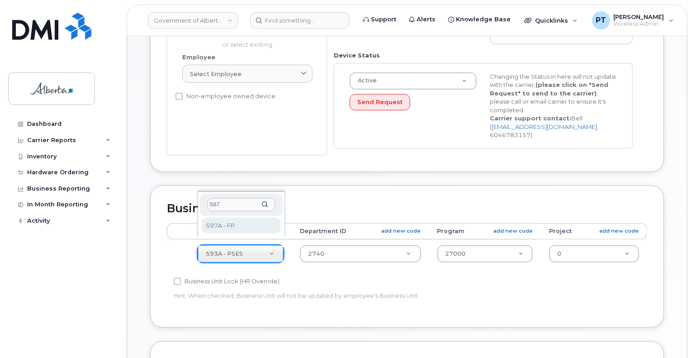
scroll to position [181, 0]
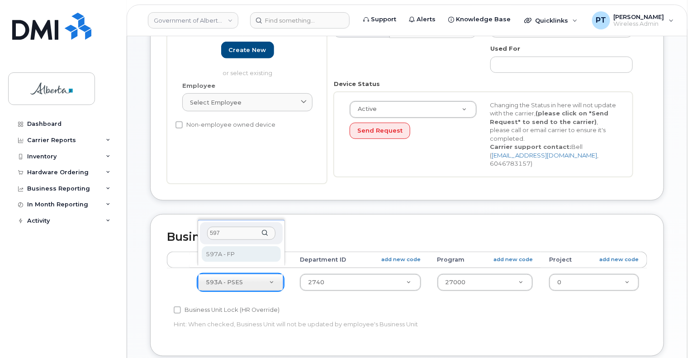
type input "597"
select select "4797726"
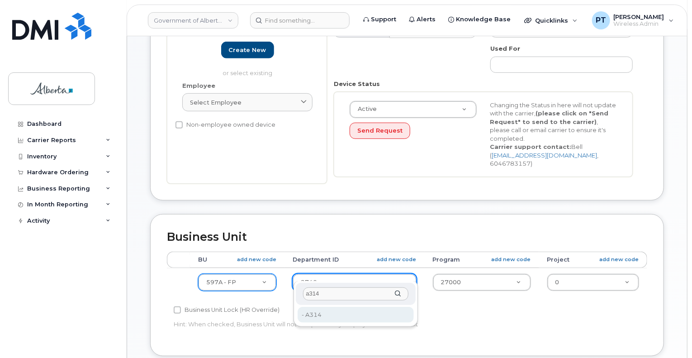
type input "a314"
drag, startPoint x: 314, startPoint y: 314, endPoint x: 347, endPoint y: 307, distance: 33.0
type input "5778093"
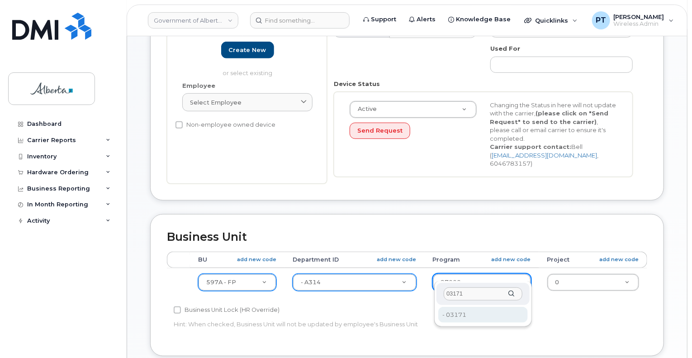
type input "03171"
type input "4753177"
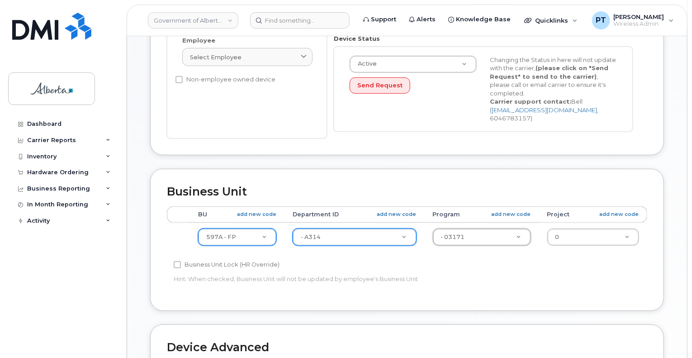
scroll to position [407, 0]
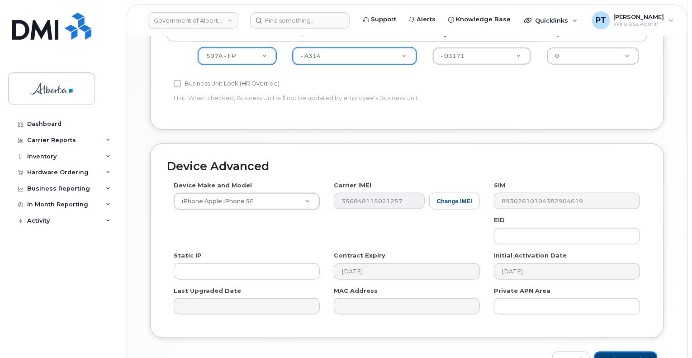
click at [617, 352] on input "Update Device" at bounding box center [626, 360] width 63 height 17
type input "Saving..."
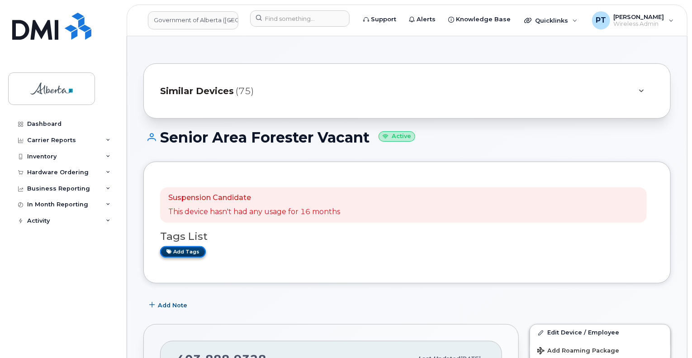
click at [194, 250] on link "Add tags" at bounding box center [183, 251] width 46 height 11
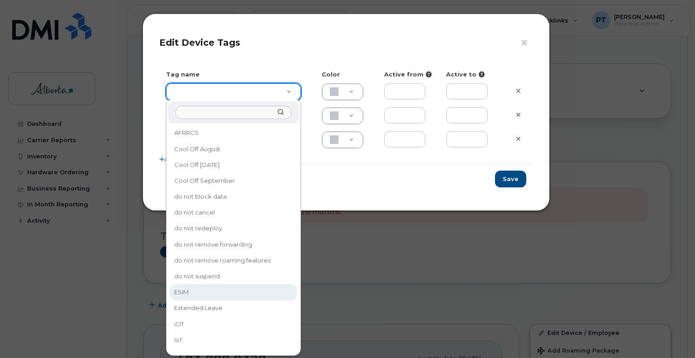
type input "ESIM"
type input "D6CDC1"
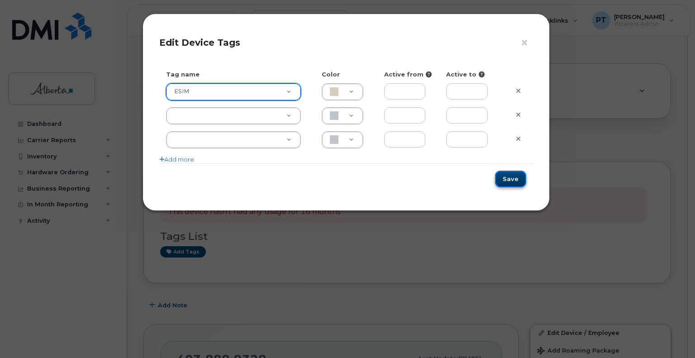
click at [510, 176] on button "Save" at bounding box center [510, 179] width 31 height 17
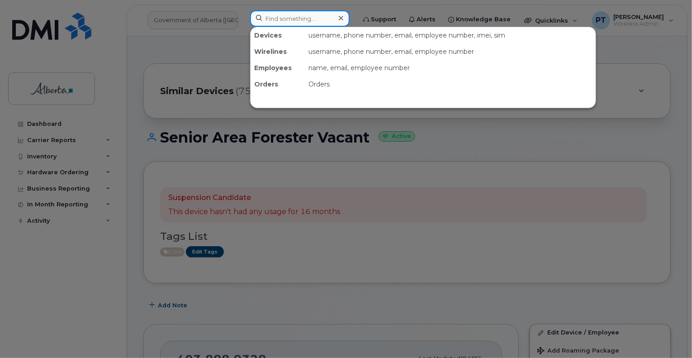
click at [310, 19] on input at bounding box center [300, 18] width 100 height 16
paste input "5875451811"
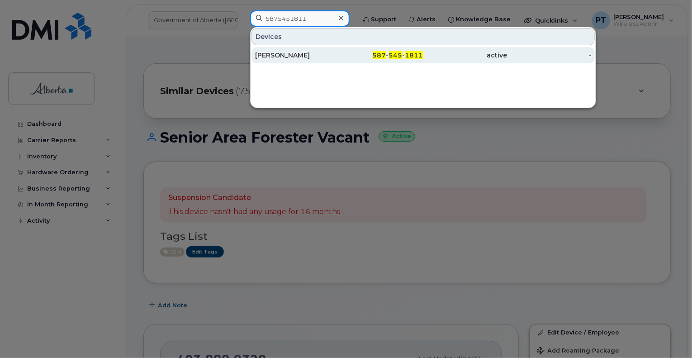
type input "5875451811"
click at [277, 52] on div "Guy Jackson" at bounding box center [297, 55] width 84 height 9
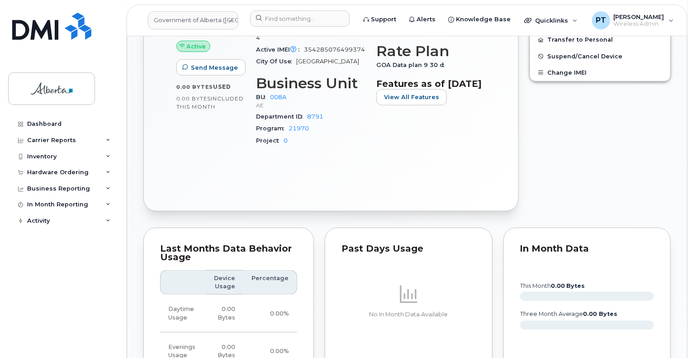
scroll to position [136, 0]
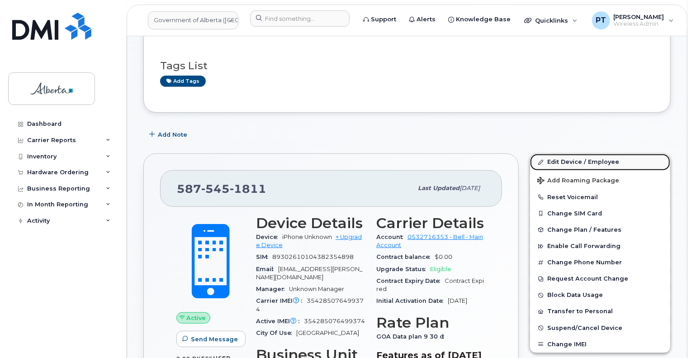
click at [561, 157] on link "Edit Device / Employee" at bounding box center [600, 162] width 140 height 16
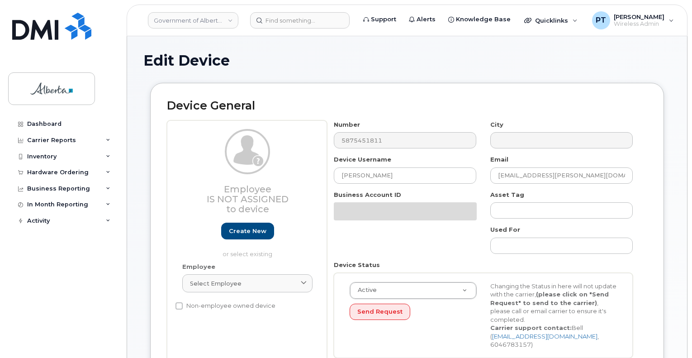
select select "4749737"
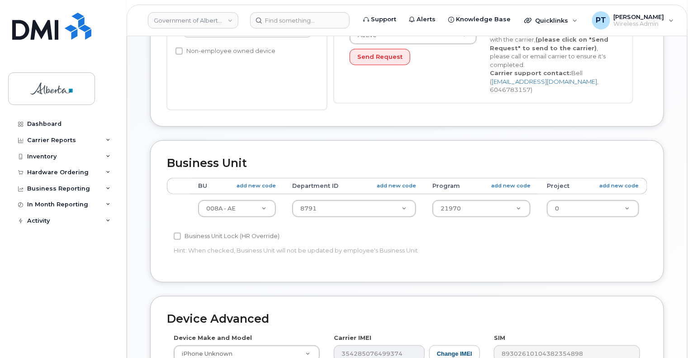
scroll to position [407, 0]
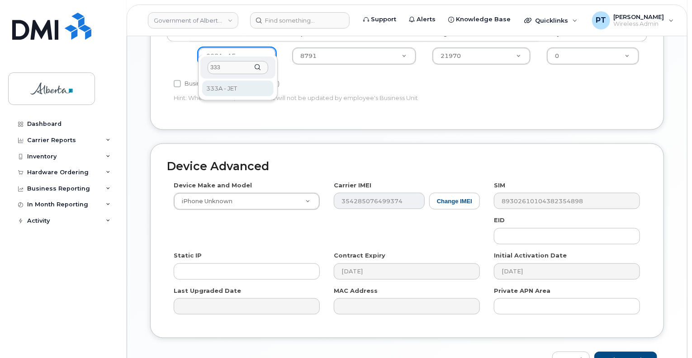
type input "333"
click at [576, 352] on link "Cancel" at bounding box center [571, 360] width 38 height 17
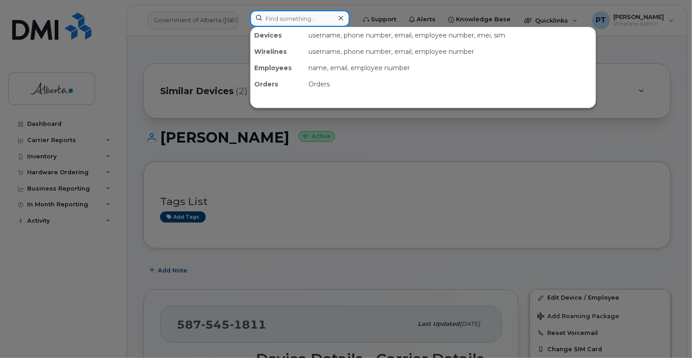
click at [302, 21] on input at bounding box center [300, 18] width 100 height 16
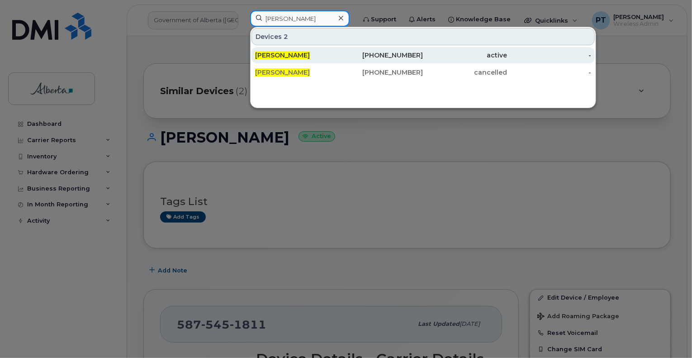
type input "darren hedley"
click at [282, 54] on span "[PERSON_NAME]" at bounding box center [282, 55] width 55 height 8
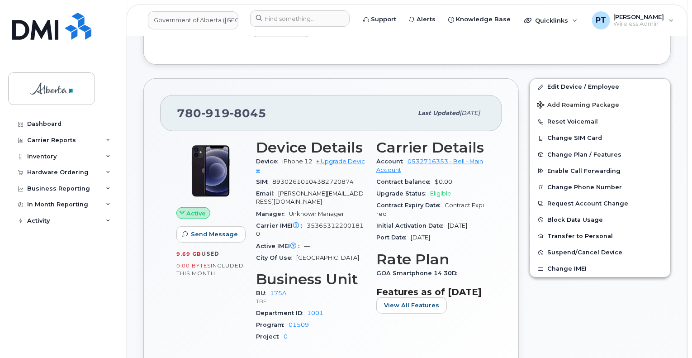
scroll to position [181, 0]
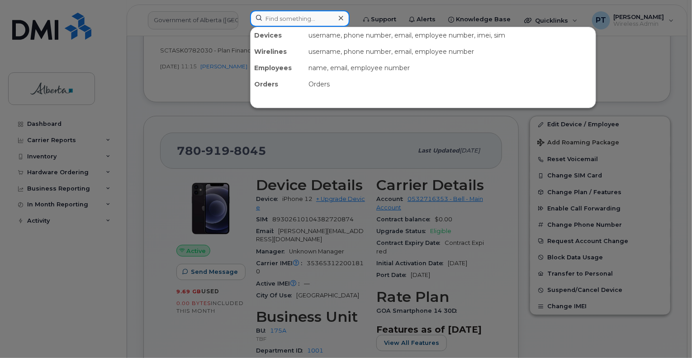
click at [285, 21] on input at bounding box center [300, 18] width 100 height 16
paste input "5879833509"
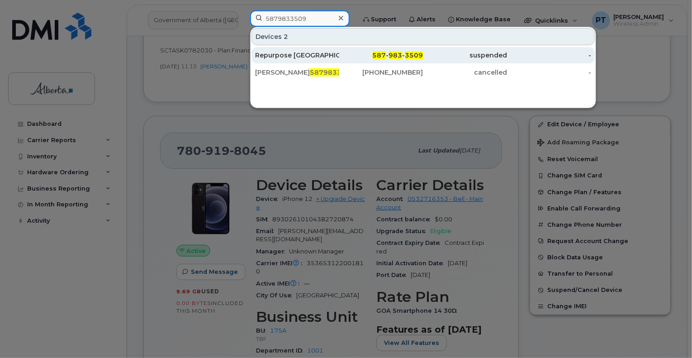
type input "5879833509"
click at [285, 53] on div "Repurpose Edmonton" at bounding box center [297, 55] width 84 height 9
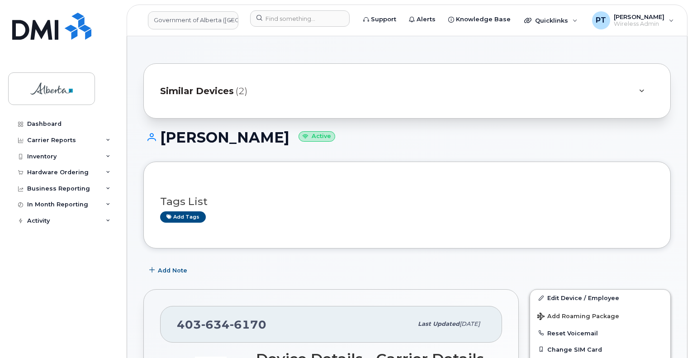
scroll to position [814, 0]
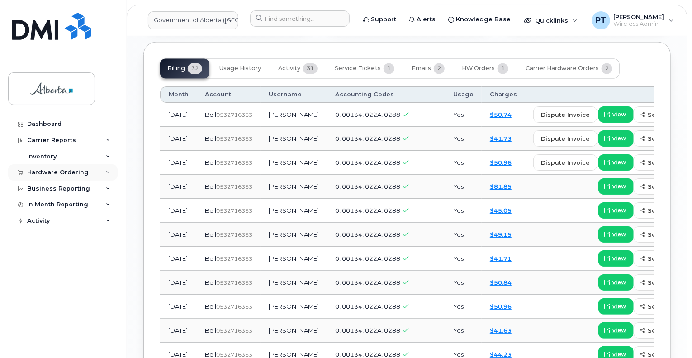
click at [69, 170] on div "Hardware Ordering" at bounding box center [58, 172] width 62 height 7
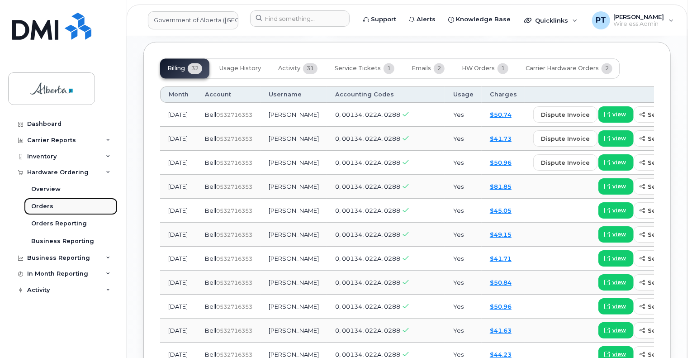
click at [42, 207] on div "Orders" at bounding box center [42, 206] width 22 height 8
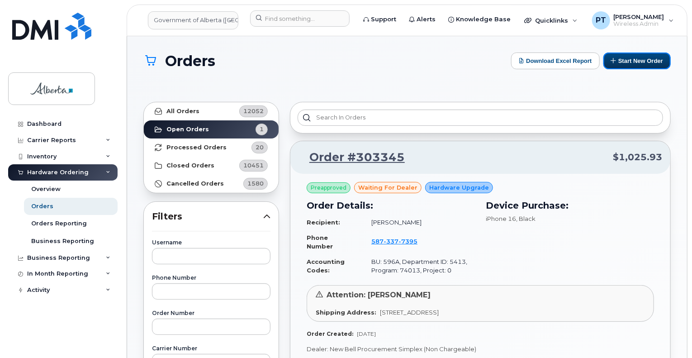
drag, startPoint x: 655, startPoint y: 56, endPoint x: 608, endPoint y: 81, distance: 52.8
click at [655, 56] on button "Start New Order" at bounding box center [637, 60] width 67 height 17
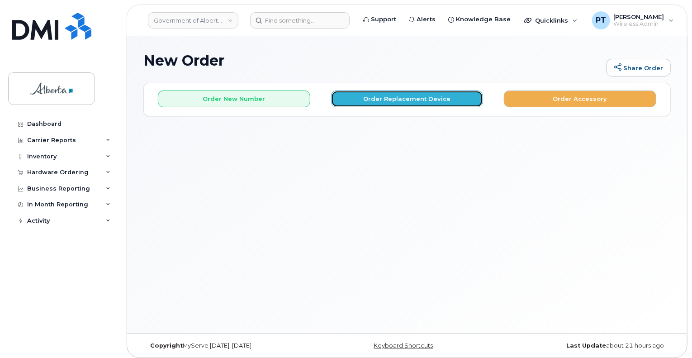
click at [391, 100] on button "Order Replacement Device" at bounding box center [407, 98] width 152 height 17
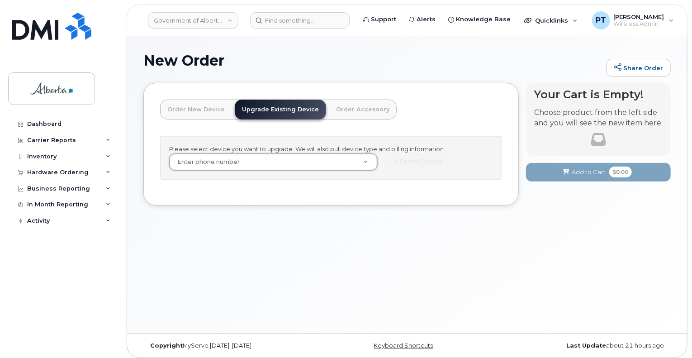
drag, startPoint x: 265, startPoint y: 158, endPoint x: 209, endPoint y: 163, distance: 56.3
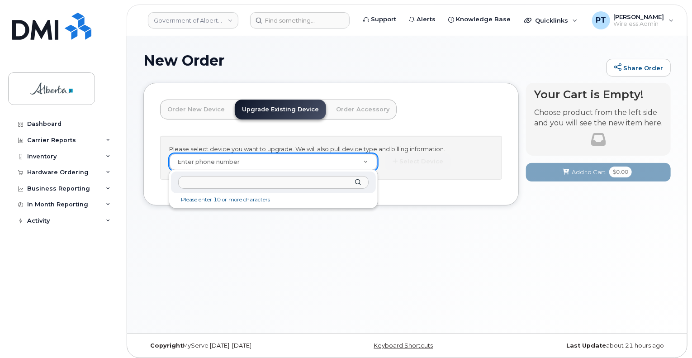
paste input "7809198045"
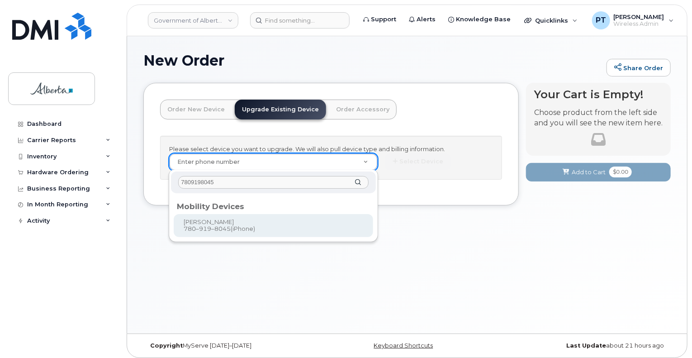
type input "7809198045"
type input "804845"
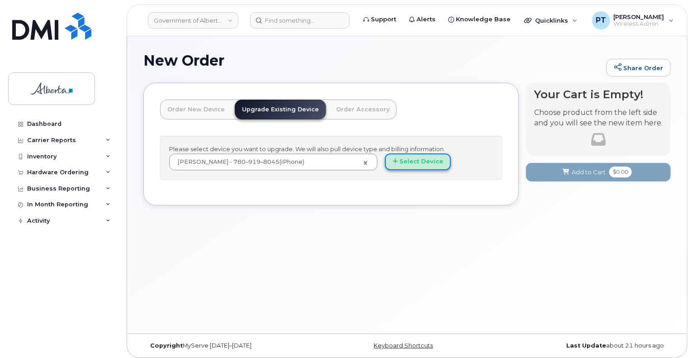
click at [415, 159] on button "Select Device" at bounding box center [418, 161] width 66 height 17
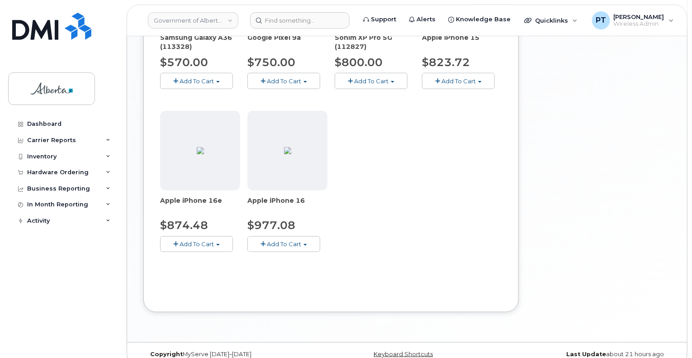
scroll to position [403, 0]
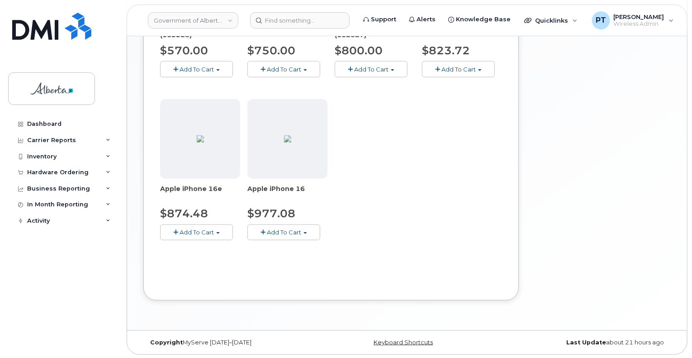
click at [283, 234] on span "Add To Cart" at bounding box center [284, 232] width 34 height 7
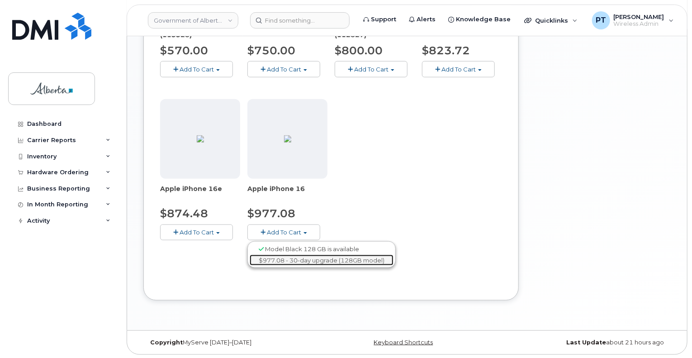
click at [290, 260] on link "$977.08 - 30-day upgrade (128GB model)" at bounding box center [322, 260] width 144 height 11
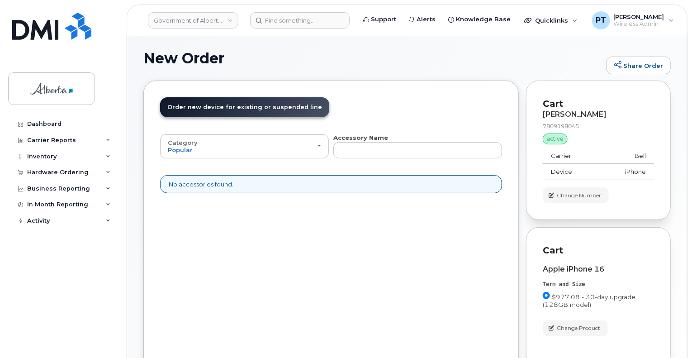
scroll to position [0, 0]
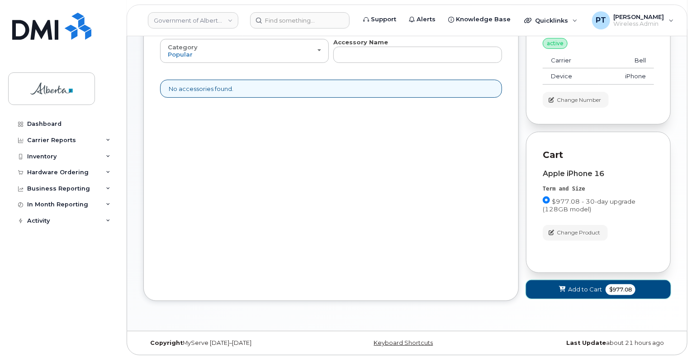
click at [576, 290] on span "Add to Cart" at bounding box center [585, 289] width 34 height 9
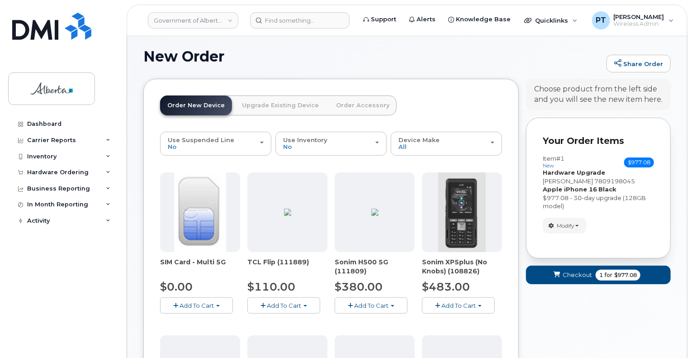
scroll to position [98, 0]
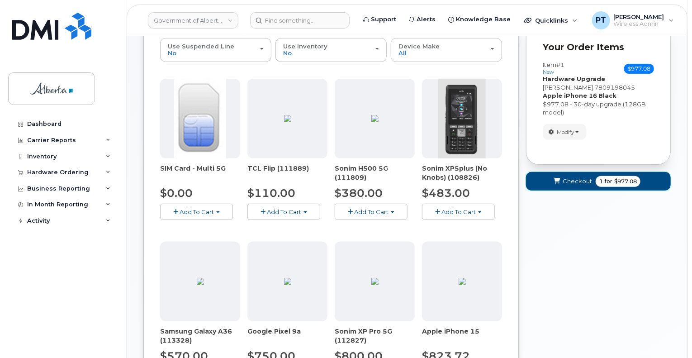
click at [573, 177] on span "Checkout" at bounding box center [577, 181] width 29 height 9
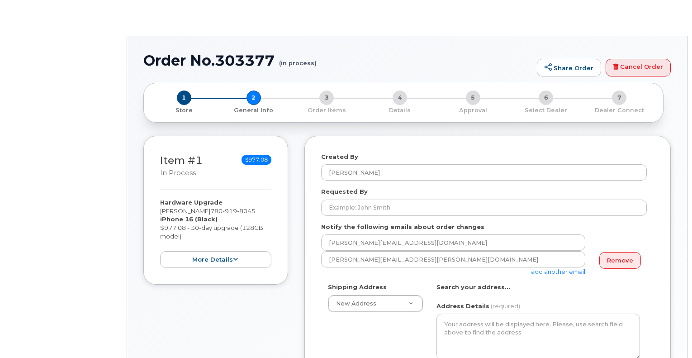
select select
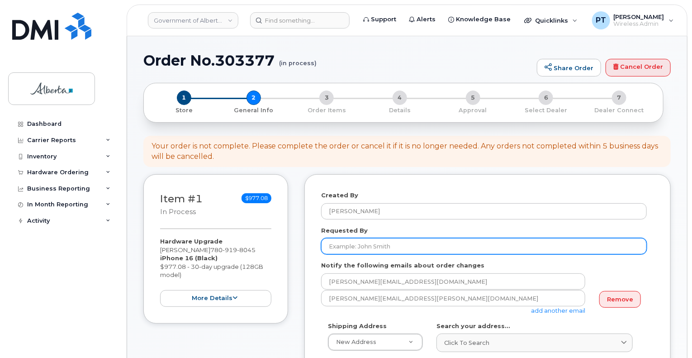
click at [393, 244] on input "Requested By" at bounding box center [484, 246] width 326 height 16
type input "[PERSON_NAME]"
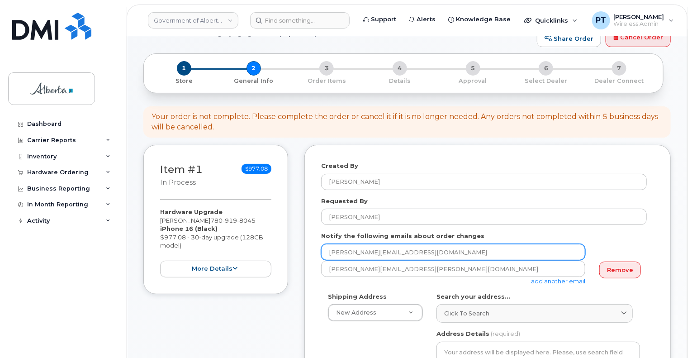
scroll to position [45, 0]
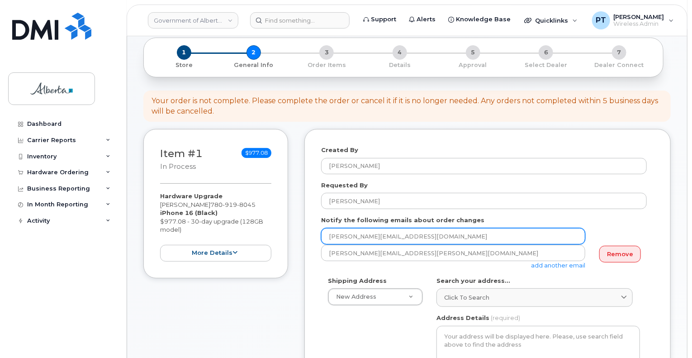
drag, startPoint x: 416, startPoint y: 233, endPoint x: 286, endPoint y: 238, distance: 130.8
paste input "[PERSON_NAME].[PERSON_NAME]"
type input "[PERSON_NAME][EMAIL_ADDRESS][PERSON_NAME][DOMAIN_NAME]"
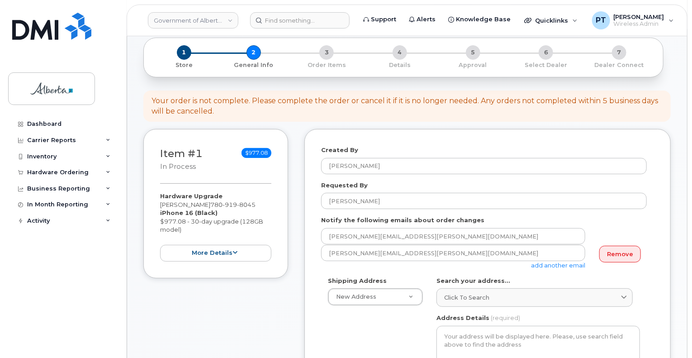
click at [561, 265] on link "add another email" at bounding box center [558, 265] width 54 height 7
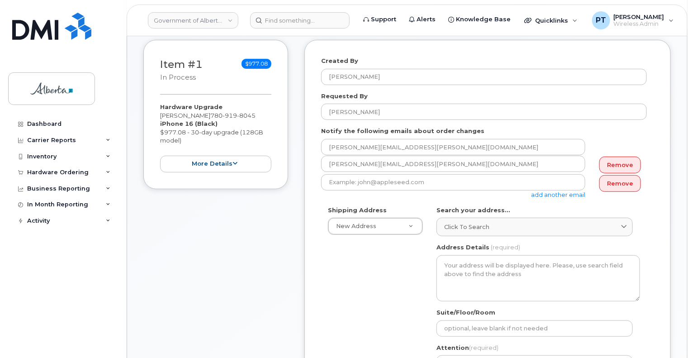
scroll to position [136, 0]
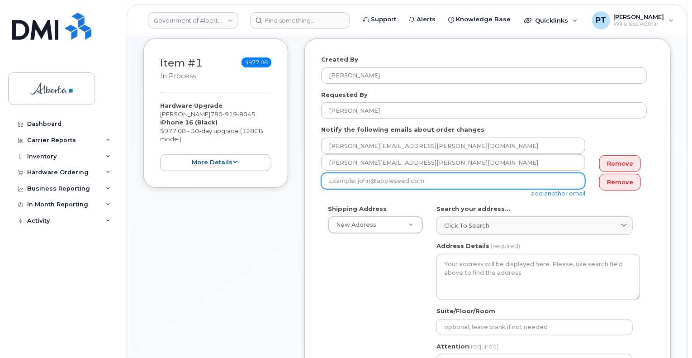
click at [411, 181] on input "email" at bounding box center [453, 181] width 264 height 16
paste input "Janene.Wagner@gov.ab.ca"
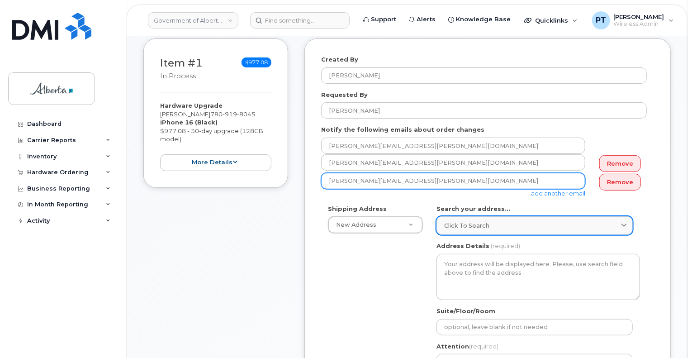
type input "Janene.Wagner@gov.ab.ca"
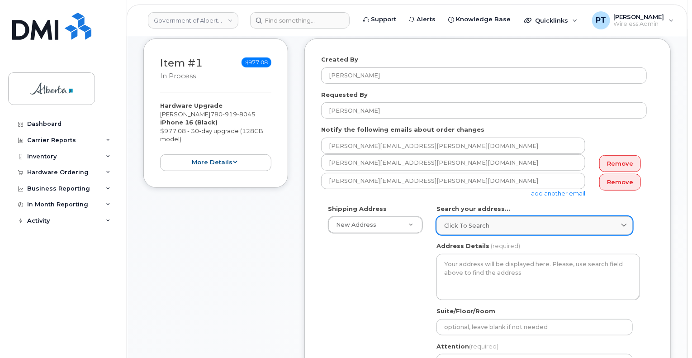
click at [514, 223] on div "Click to search" at bounding box center [534, 225] width 181 height 9
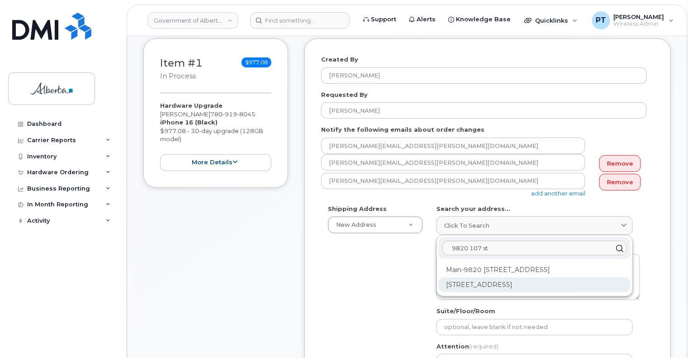
type input "9820 107 st"
click at [505, 287] on div "9820 107 St NW Edmonton AB T5K 1E7" at bounding box center [535, 284] width 192 height 15
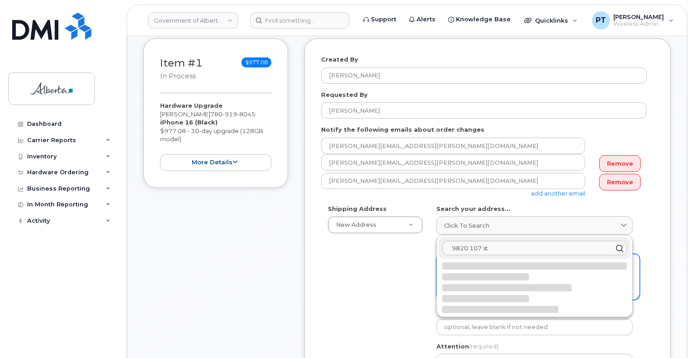
select select
type textarea "9820 107 St NW EDMONTON AB T5K 1E7 CANADA"
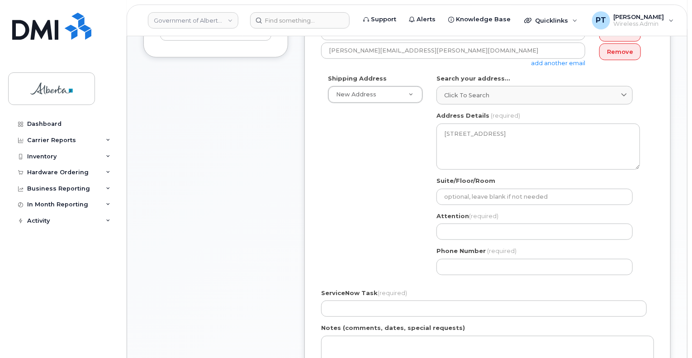
scroll to position [271, 0]
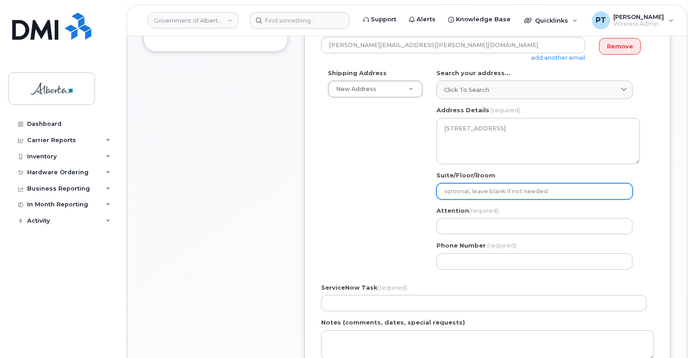
click at [474, 190] on input "Suite/Floor/Room" at bounding box center [535, 191] width 196 height 16
select select
type input "9"
select select
type input "9t"
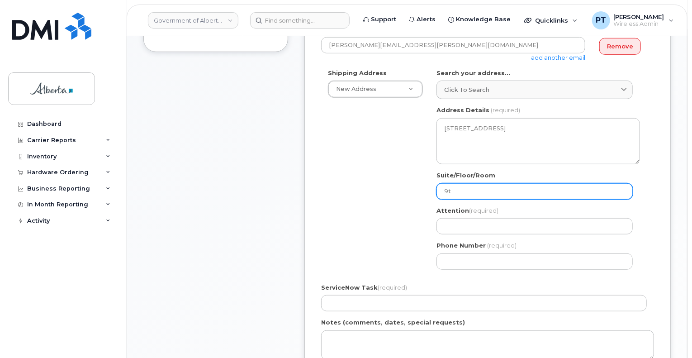
select select
type input "9th Floor"
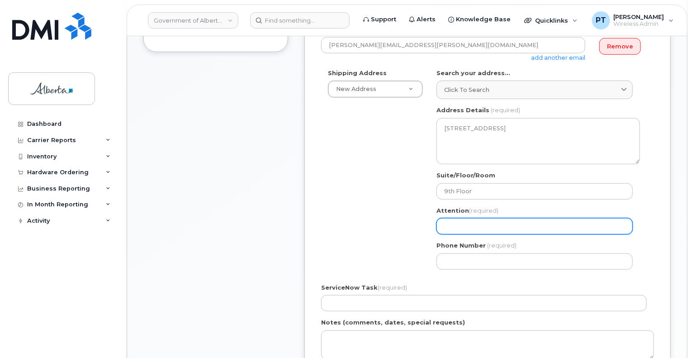
click at [476, 227] on input "Attention (required)" at bounding box center [535, 226] width 196 height 16
click at [503, 226] on input "Attention (required)" at bounding box center [535, 226] width 196 height 16
paste input "[PERSON_NAME]"
select select
type input "[PERSON_NAME]"
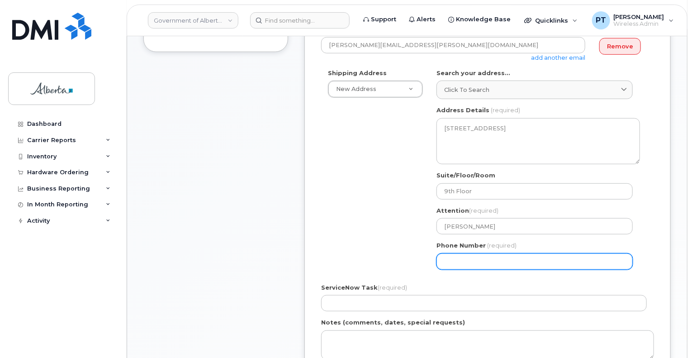
drag, startPoint x: 451, startPoint y: 260, endPoint x: 502, endPoint y: 253, distance: 51.6
click at [451, 260] on input "Phone Number" at bounding box center [535, 261] width 196 height 16
click at [489, 261] on input "Phone Number" at bounding box center [535, 261] width 196 height 16
paste input "7806443169"
select select
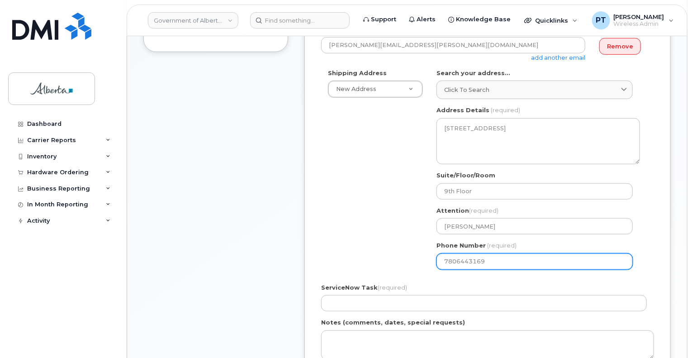
type input "7806443169"
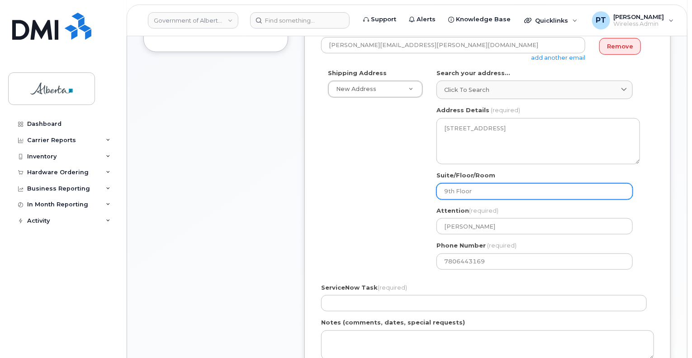
scroll to position [362, 0]
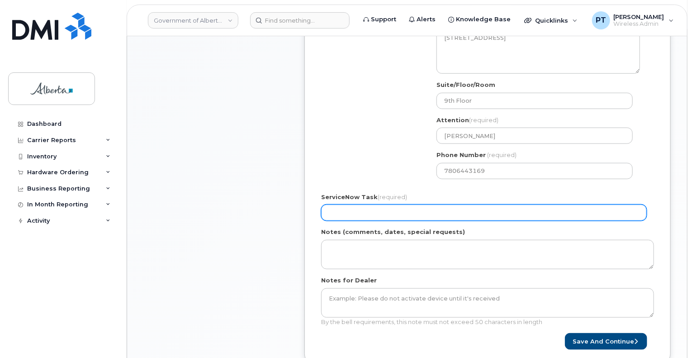
click at [428, 213] on input "ServiceNow Task (required)" at bounding box center [484, 213] width 326 height 16
paste input "SCTASK0865413"
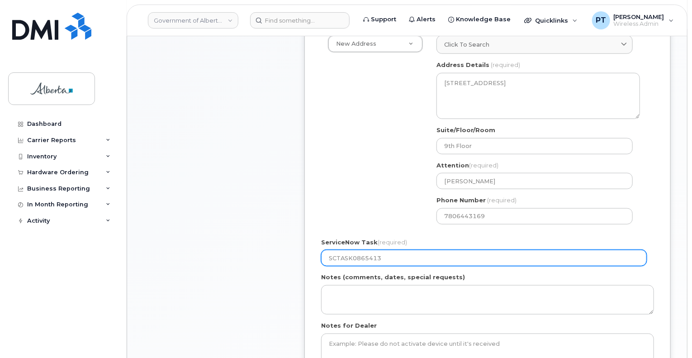
scroll to position [271, 0]
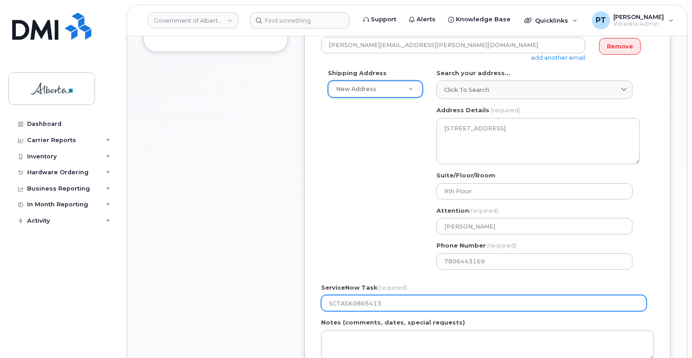
type input "SCTASK0865413"
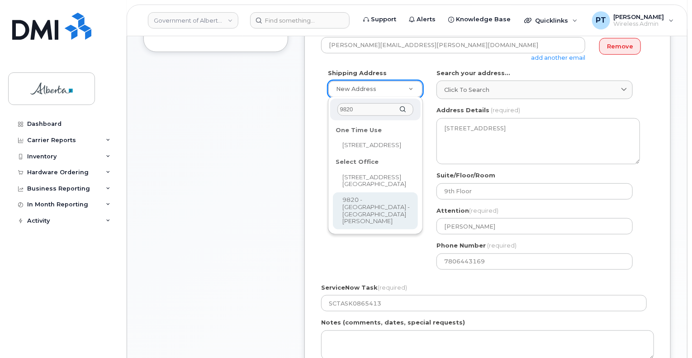
type input "9820"
select select
type textarea "9820 - 107 Street Edmonton Alberta T5K1E9"
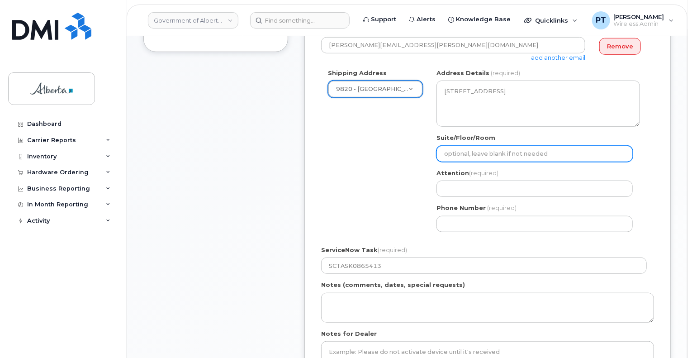
click at [468, 152] on input "Suite/Floor/Room" at bounding box center [535, 154] width 196 height 16
select select
type input "9"
select select
type input "9t"
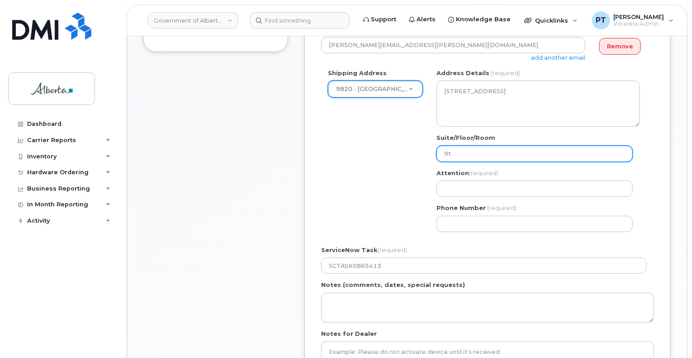
select select
type input "9th Floor"
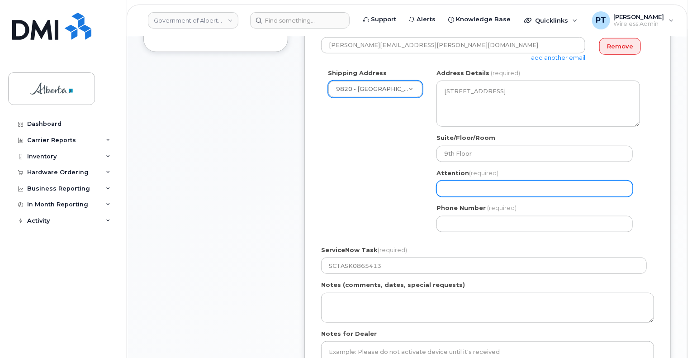
click at [469, 190] on input "Attention (required)" at bounding box center [535, 189] width 196 height 16
click at [513, 193] on input "Attention (required)" at bounding box center [535, 189] width 196 height 16
paste input "Janene Wagner"
select select
type input "Janene Wagner"
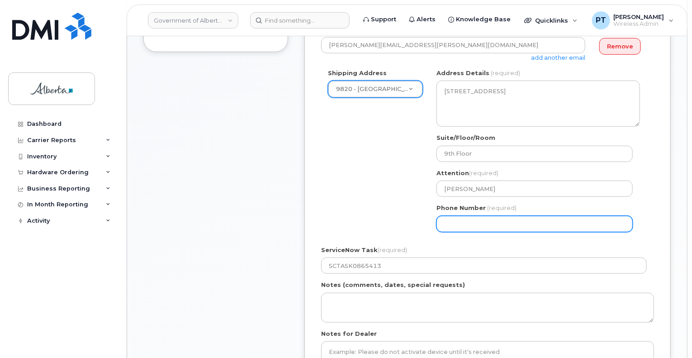
click at [484, 224] on input "Phone Number" at bounding box center [535, 224] width 196 height 16
click at [467, 223] on input "Phone Number" at bounding box center [535, 224] width 196 height 16
paste input "7806443169"
select select
type input "7806443169"
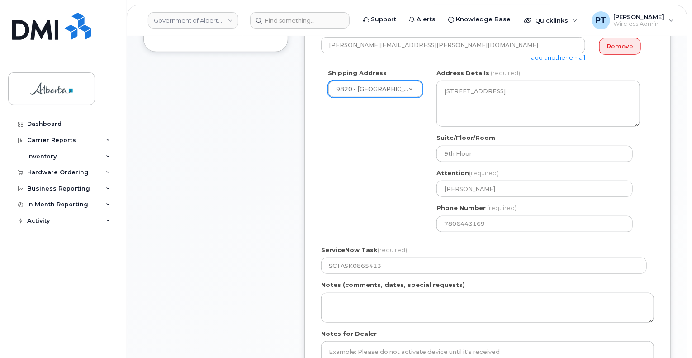
click at [366, 209] on div "Shipping Address 9820 - 107 Street - Queen Elizabeth II Building New Address 98…" at bounding box center [484, 154] width 326 height 170
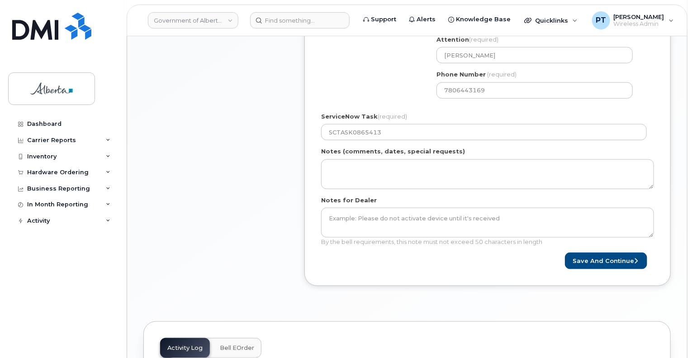
scroll to position [407, 0]
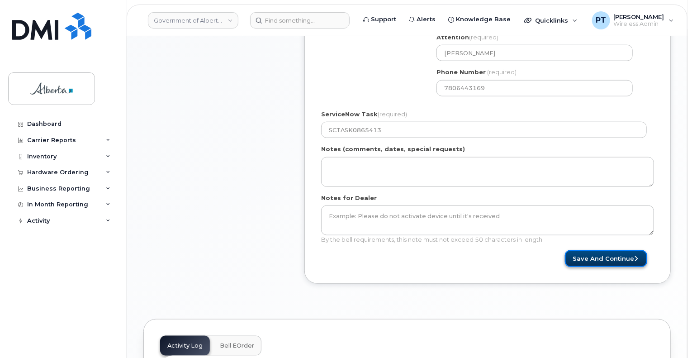
click at [593, 258] on button "Save and Continue" at bounding box center [606, 258] width 82 height 17
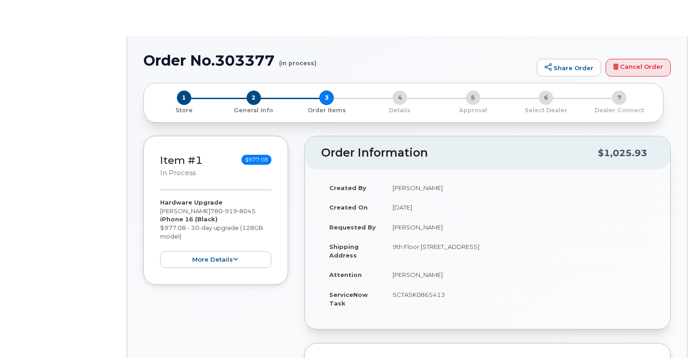
type input "[PERSON_NAME]"
type input "[PERSON_NAME][EMAIL_ADDRESS][DOMAIN_NAME]"
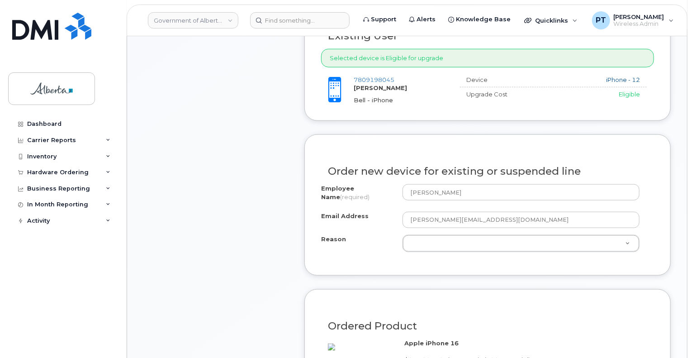
scroll to position [407, 0]
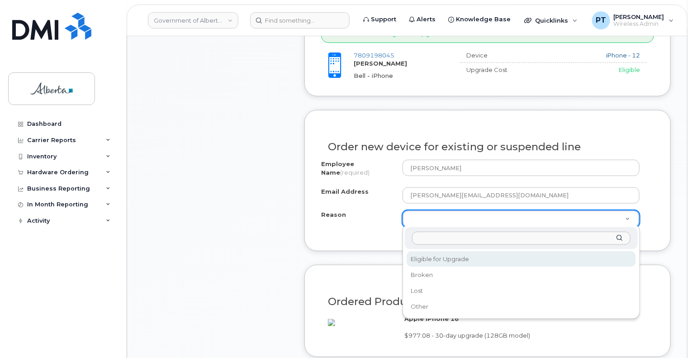
select select "eligible_for_upgrade"
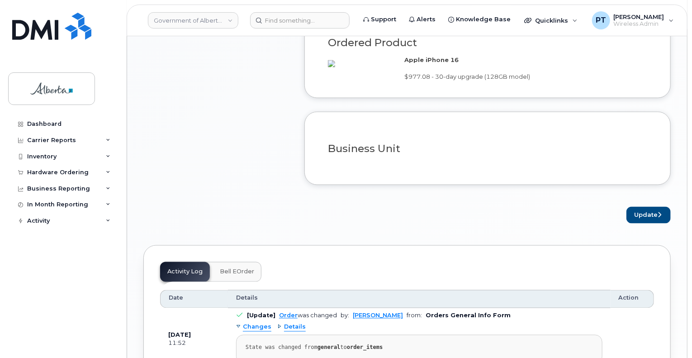
scroll to position [679, 0]
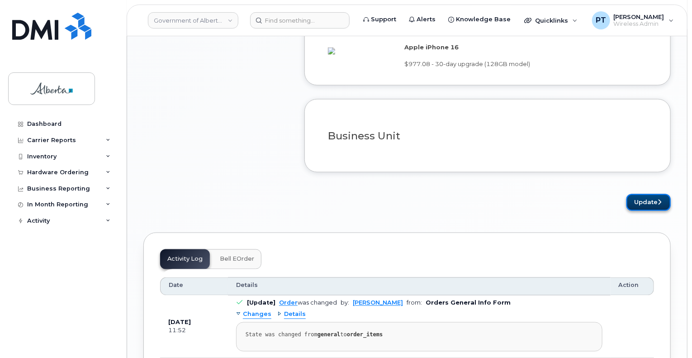
click at [633, 210] on button "Update" at bounding box center [649, 202] width 44 height 17
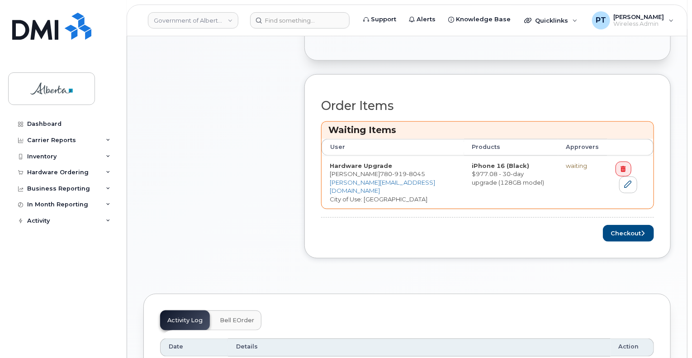
scroll to position [362, 0]
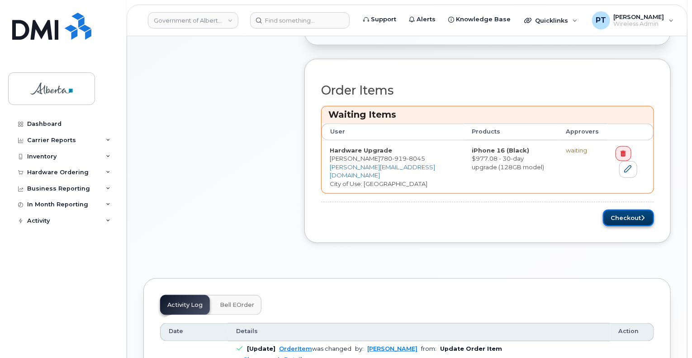
click at [633, 216] on button "Checkout" at bounding box center [628, 218] width 51 height 17
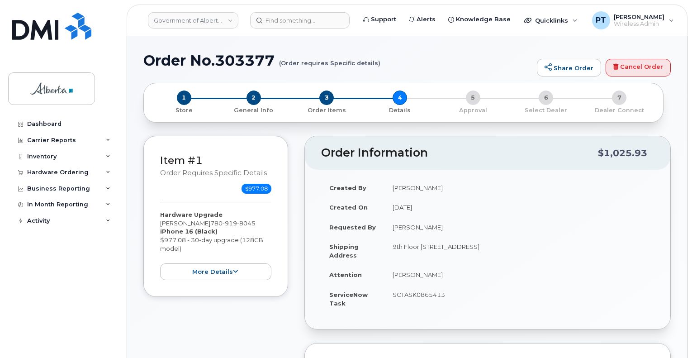
select select
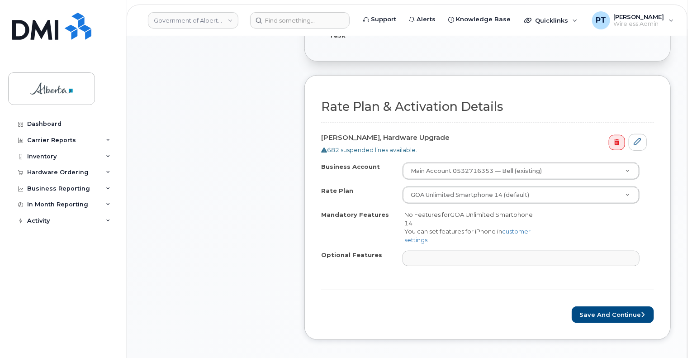
scroll to position [362, 0]
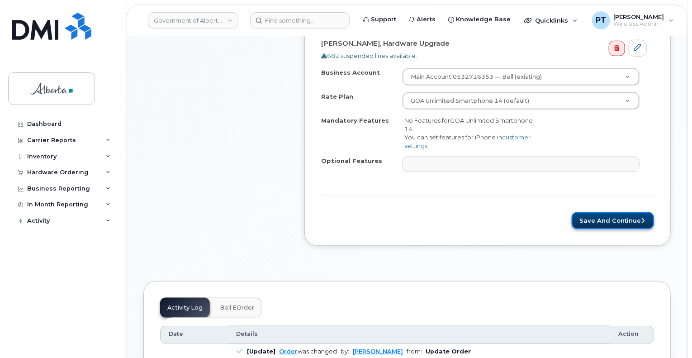
click at [614, 215] on button "Save and Continue" at bounding box center [613, 220] width 82 height 17
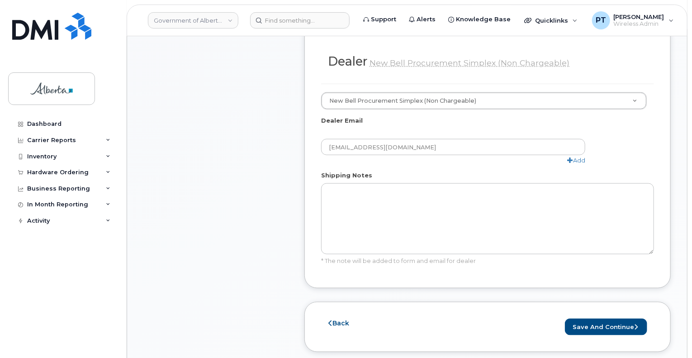
scroll to position [498, 0]
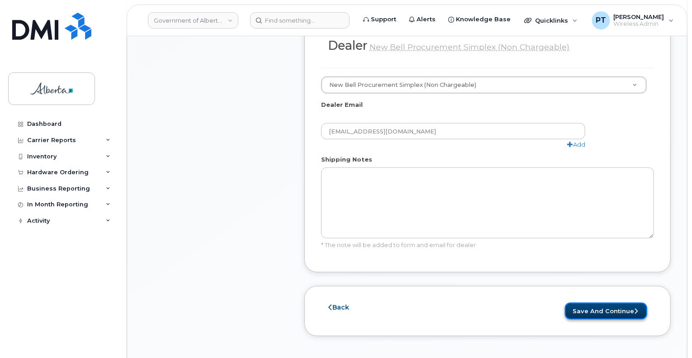
click at [574, 305] on button "Save and Continue" at bounding box center [606, 311] width 82 height 17
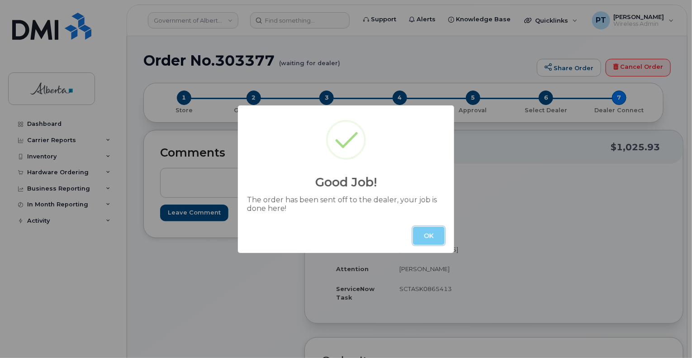
click at [429, 237] on button "OK" at bounding box center [429, 236] width 32 height 18
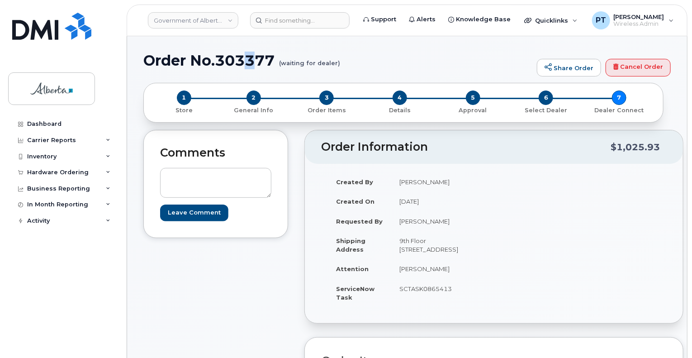
click at [251, 60] on h1 "Order No.303377 (waiting for dealer)" at bounding box center [337, 60] width 389 height 16
click at [248, 61] on h1 "Order No.303377 (waiting for dealer)" at bounding box center [337, 60] width 389 height 16
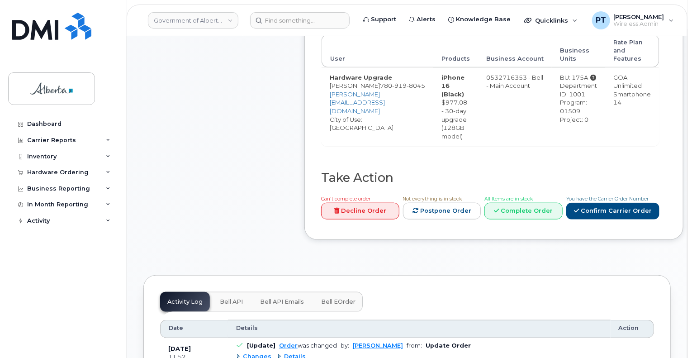
scroll to position [407, 0]
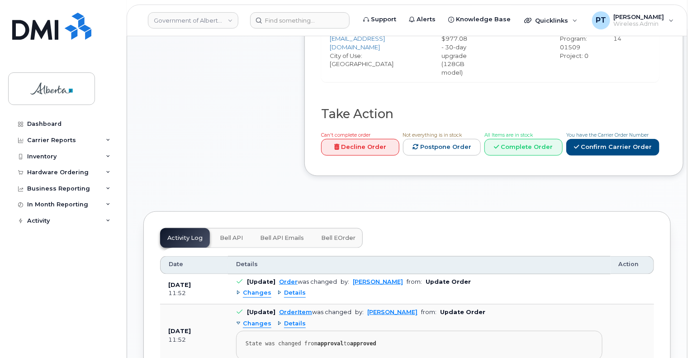
click at [229, 234] on span "Bell API" at bounding box center [231, 237] width 23 height 7
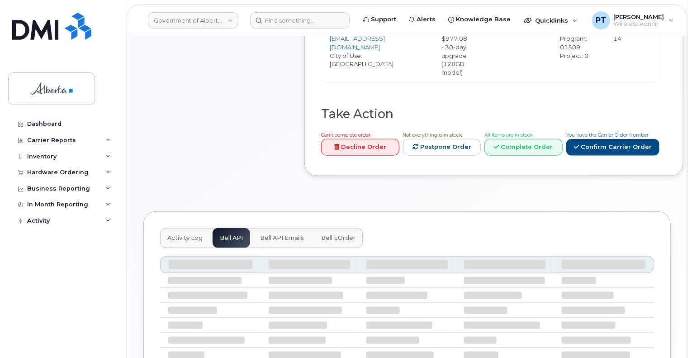
scroll to position [390, 0]
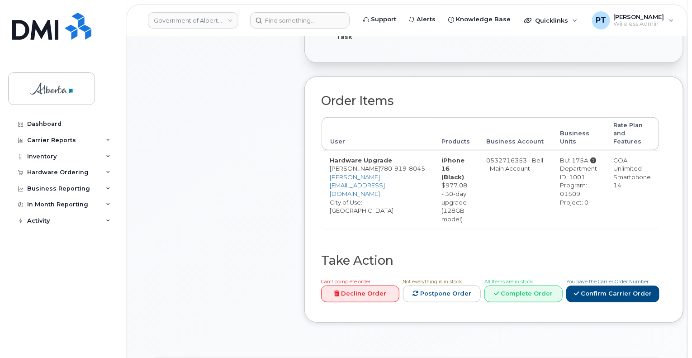
scroll to position [407, 0]
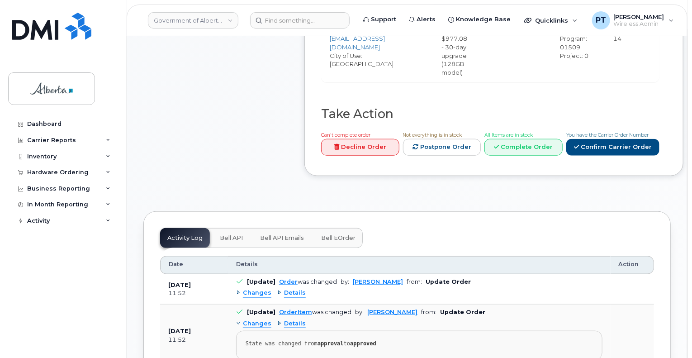
click at [230, 234] on span "Bell API" at bounding box center [231, 237] width 23 height 7
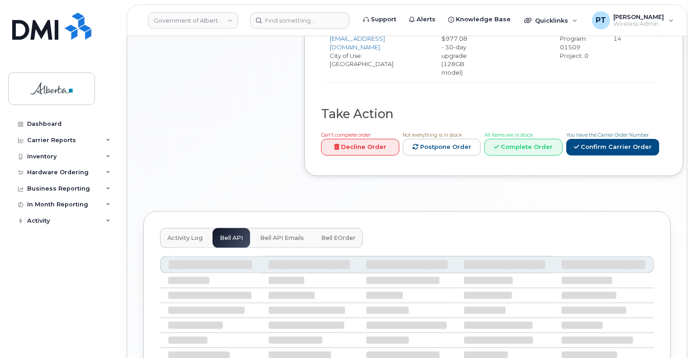
scroll to position [390, 0]
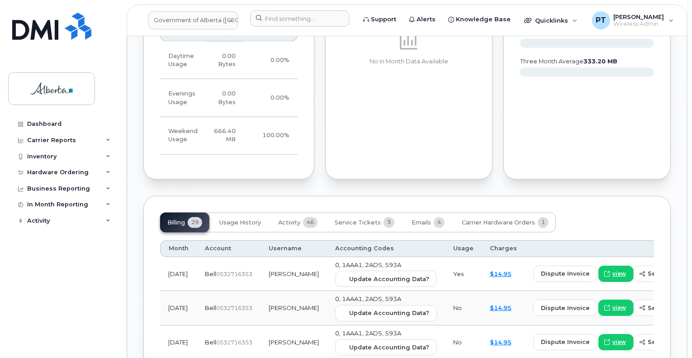
scroll to position [860, 0]
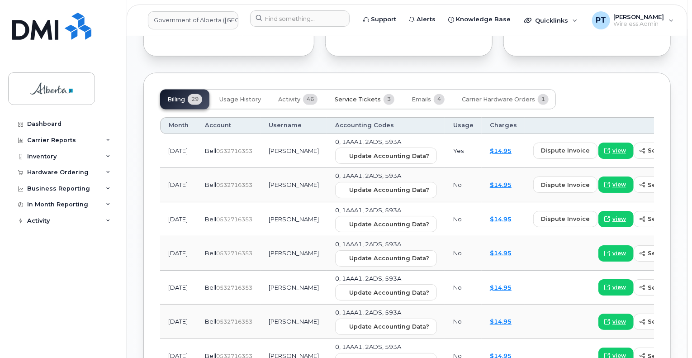
click at [354, 104] on span "Service Tickets" at bounding box center [358, 99] width 46 height 7
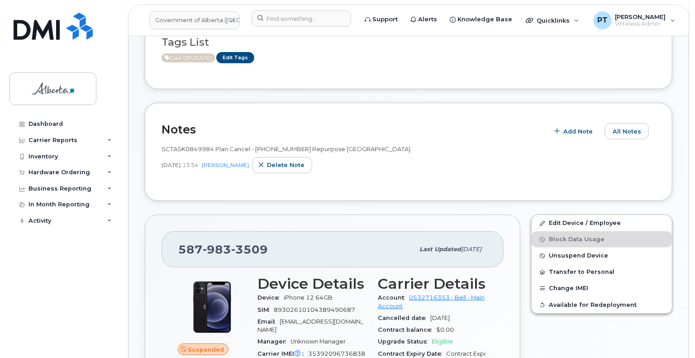
scroll to position [226, 0]
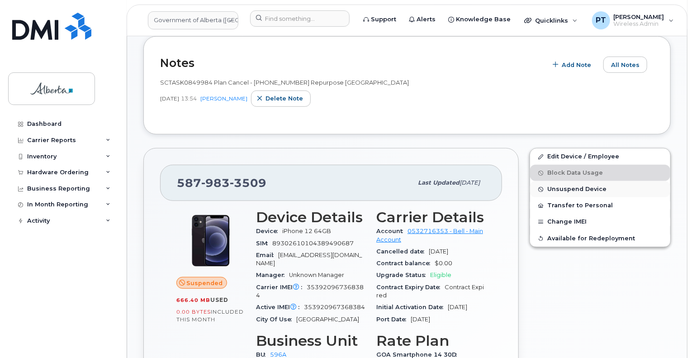
click at [571, 186] on span "Unsuspend Device" at bounding box center [577, 189] width 59 height 7
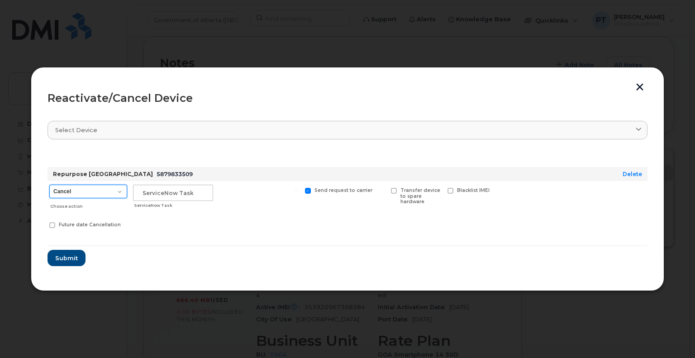
drag, startPoint x: 76, startPoint y: 194, endPoint x: 72, endPoint y: 197, distance: 4.8
click at [76, 194] on select "Cancel Suspend - Extend Suspension Reactivate" at bounding box center [88, 192] width 78 height 14
select select "[object Object]"
click at [49, 185] on select "Cancel Suspend - Extend Suspension Reactivate" at bounding box center [88, 192] width 78 height 14
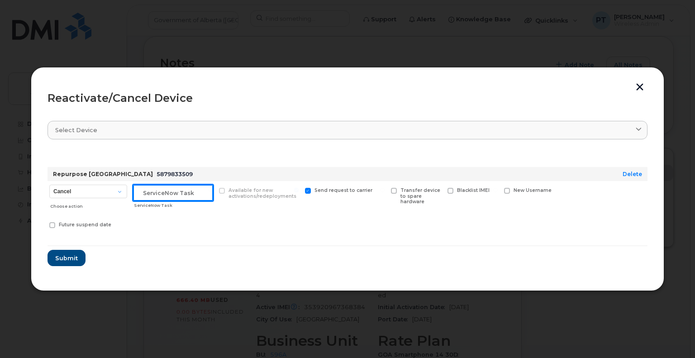
click at [148, 190] on input "text" at bounding box center [173, 193] width 80 height 16
paste input "SCTASK0864038"
type input "SCTASK0864038 Reactivate"
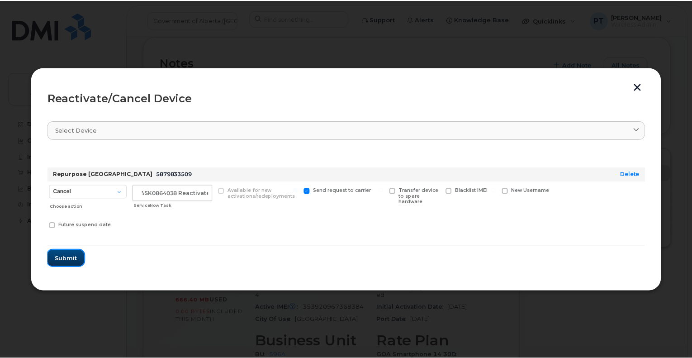
scroll to position [0, 0]
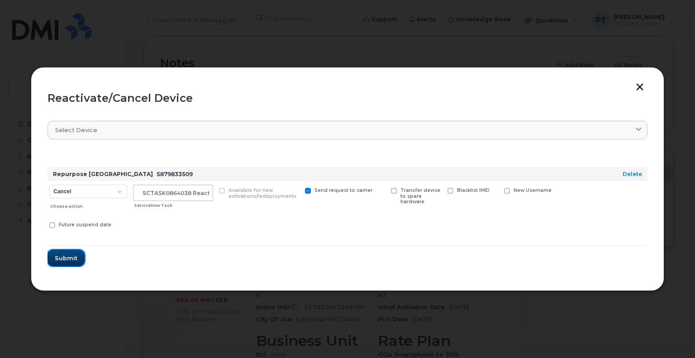
click at [64, 256] on span "Submit" at bounding box center [66, 258] width 23 height 9
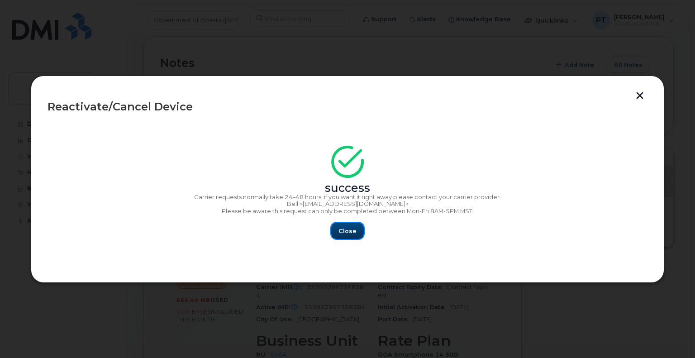
click at [347, 236] on button "Close" at bounding box center [347, 231] width 33 height 16
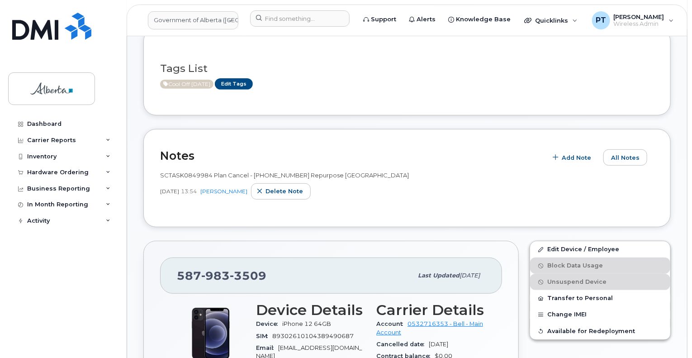
scroll to position [45, 0]
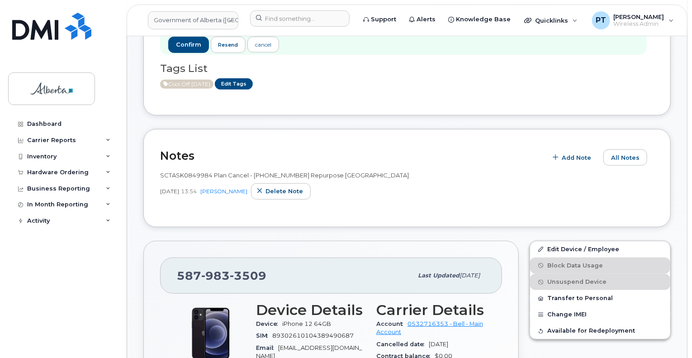
scroll to position [212, 0]
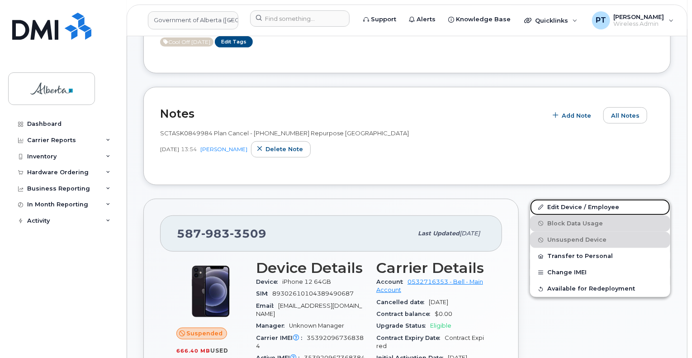
drag, startPoint x: 568, startPoint y: 204, endPoint x: 464, endPoint y: 267, distance: 122.2
click at [568, 204] on link "Edit Device / Employee" at bounding box center [600, 207] width 140 height 16
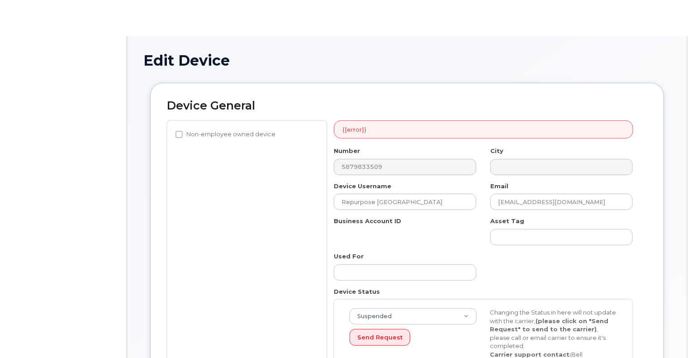
select select "4797729"
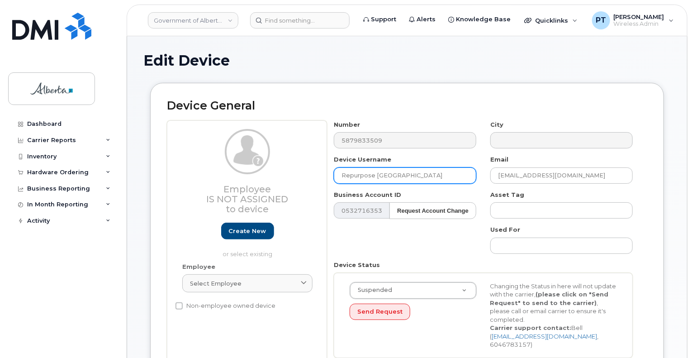
drag, startPoint x: 433, startPoint y: 179, endPoint x: 316, endPoint y: 177, distance: 116.3
click at [324, 177] on div "Employee Is not assigned to device Create new or select existing Employee Selec…" at bounding box center [407, 256] width 481 height 272
paste input "[PERSON_NAME]"
type input "[PERSON_NAME]"
drag, startPoint x: 571, startPoint y: 171, endPoint x: 456, endPoint y: 176, distance: 115.0
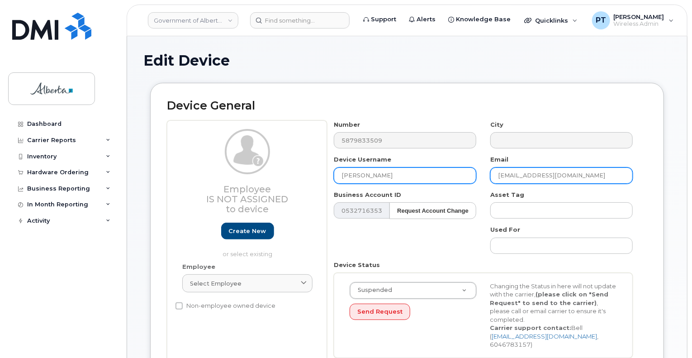
click at [459, 177] on div "Number 5879833509 City Device Username Tolu Owate Email repurpose@gov.ab.ca Bus…" at bounding box center [483, 256] width 313 height 272
paste input "Tolulope.Owat"
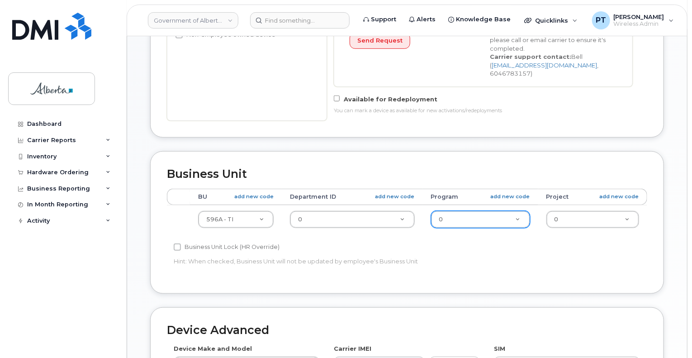
scroll to position [317, 0]
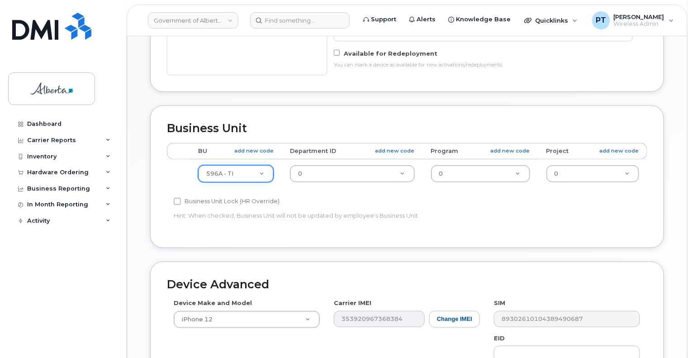
type input "[EMAIL_ADDRESS][DOMAIN_NAME]"
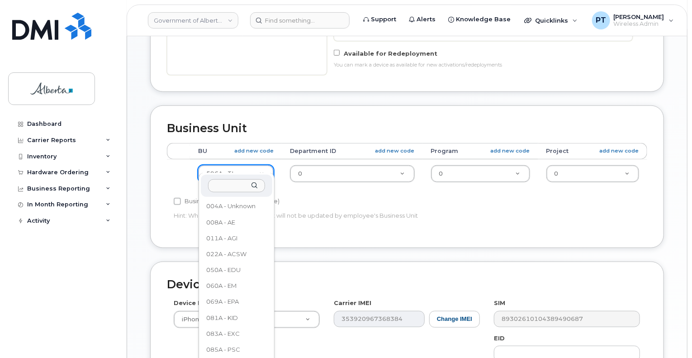
drag, startPoint x: 226, startPoint y: 164, endPoint x: 197, endPoint y: 149, distance: 32.8
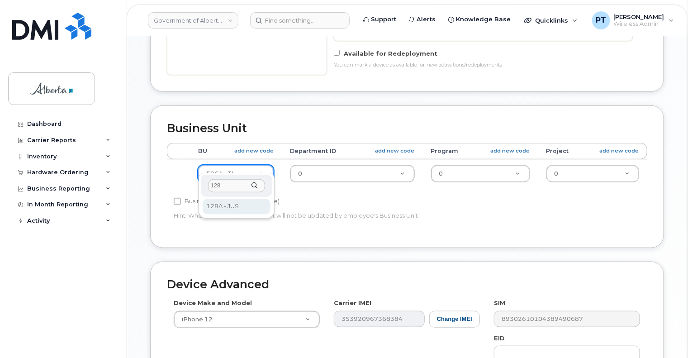
type input "128"
drag, startPoint x: 217, startPoint y: 207, endPoint x: 288, endPoint y: 170, distance: 80.1
select select "4120330"
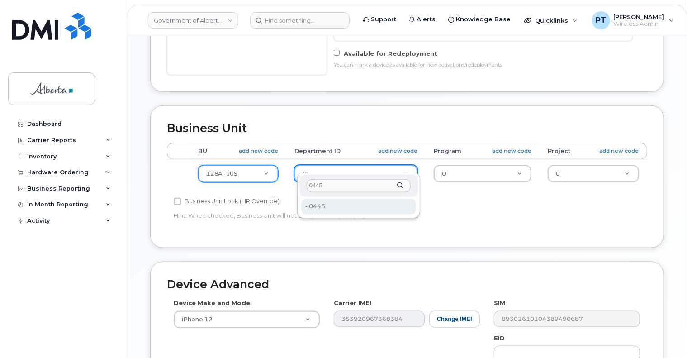
type input "0445"
type input "23656721"
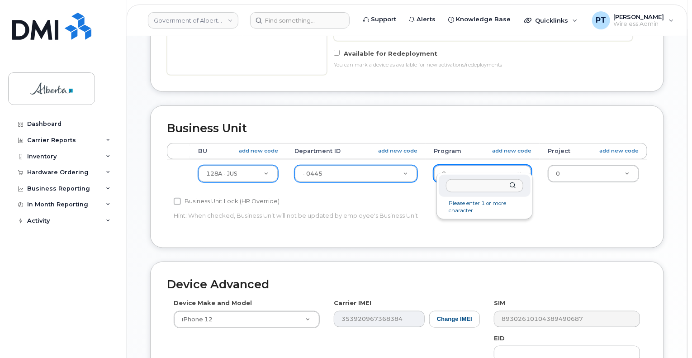
drag, startPoint x: 448, startPoint y: 164, endPoint x: 440, endPoint y: 164, distance: 8.6
type input "00465"
type input "4753388"
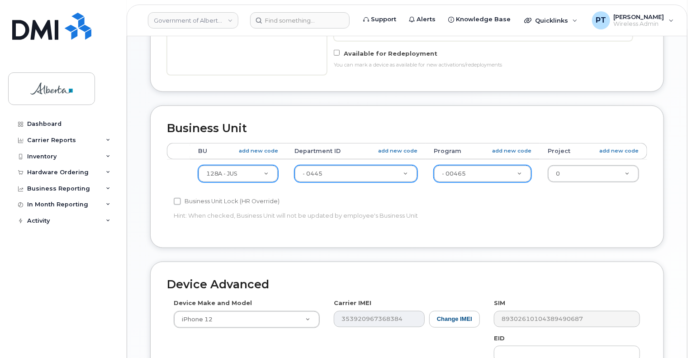
click at [471, 211] on p "Hint: When checked, Business Unit will not be updated by employee's Business Un…" at bounding box center [327, 215] width 306 height 9
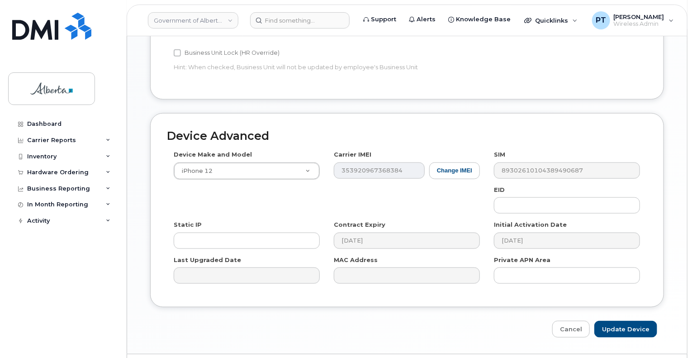
scroll to position [480, 0]
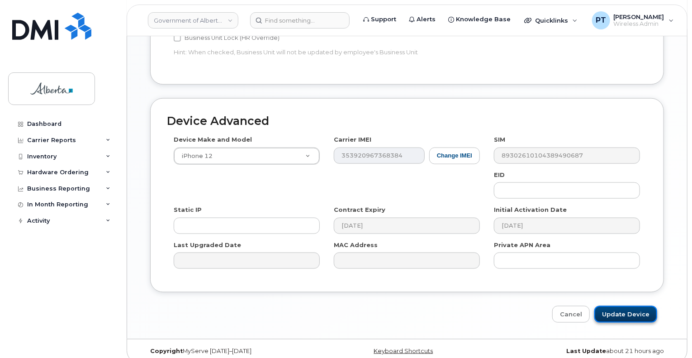
click at [621, 307] on input "Update Device" at bounding box center [626, 314] width 63 height 17
type input "Saving..."
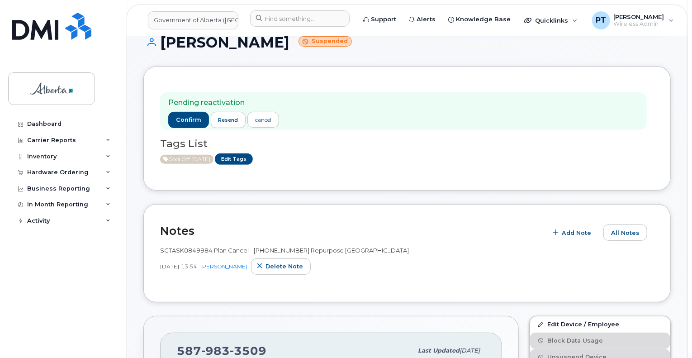
scroll to position [45, 0]
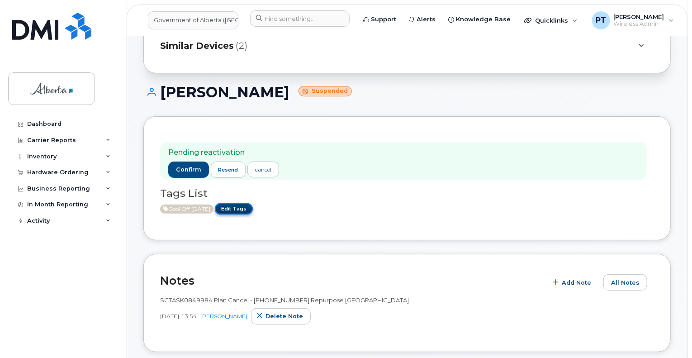
click at [240, 211] on link "Edit Tags" at bounding box center [234, 208] width 38 height 11
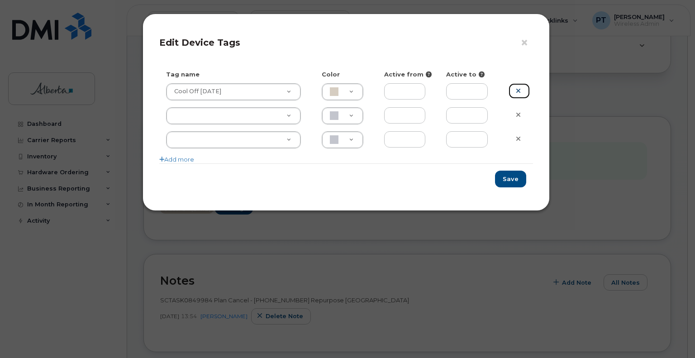
drag, startPoint x: 518, startPoint y: 89, endPoint x: 514, endPoint y: 99, distance: 10.4
click at [518, 89] on icon at bounding box center [518, 90] width 5 height 7
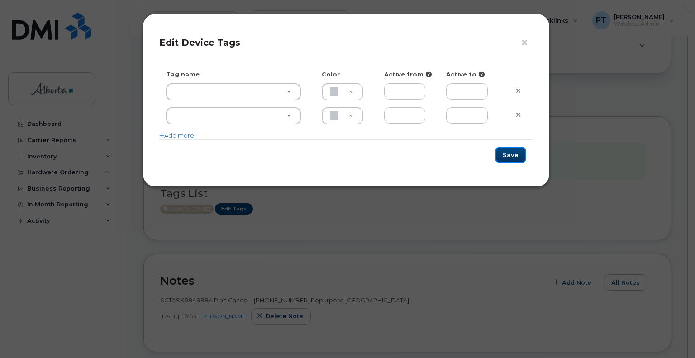
drag, startPoint x: 516, startPoint y: 153, endPoint x: 521, endPoint y: 154, distance: 5.1
click at [516, 153] on button "Save" at bounding box center [510, 155] width 31 height 17
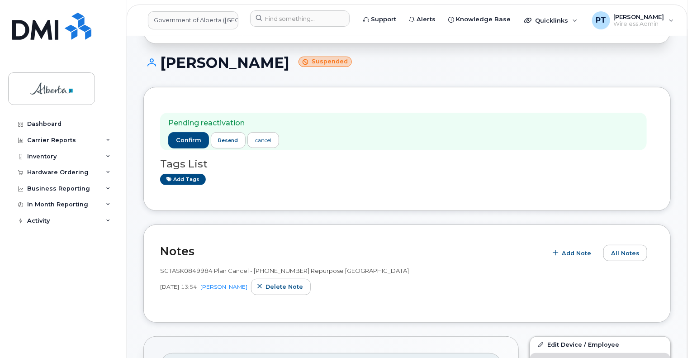
scroll to position [90, 0]
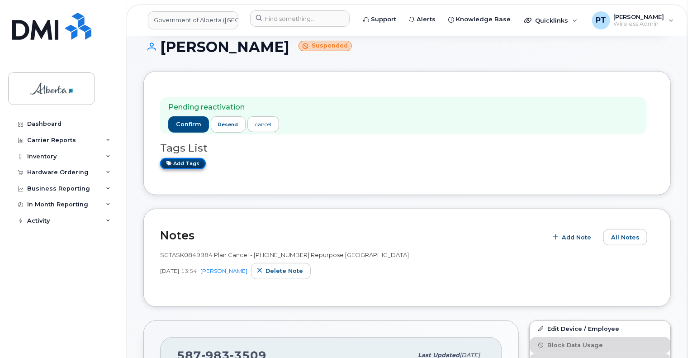
click at [184, 161] on link "Add tags" at bounding box center [183, 163] width 46 height 11
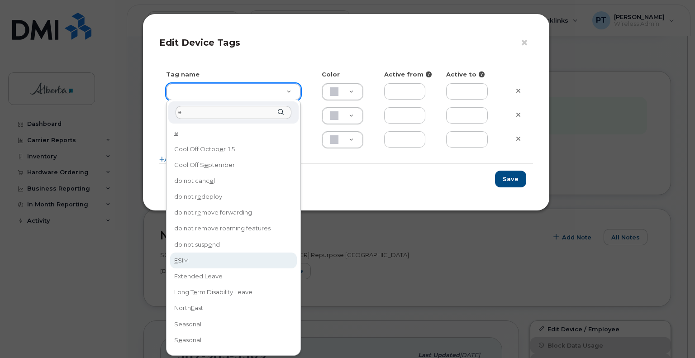
type input "e"
type input "ESIM"
type input "D6CDC1"
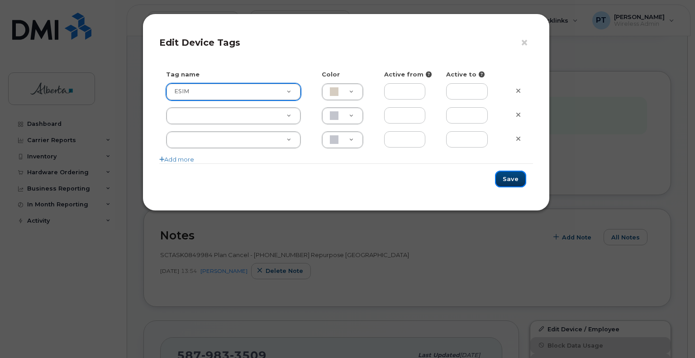
click at [510, 179] on button "Save" at bounding box center [510, 179] width 31 height 17
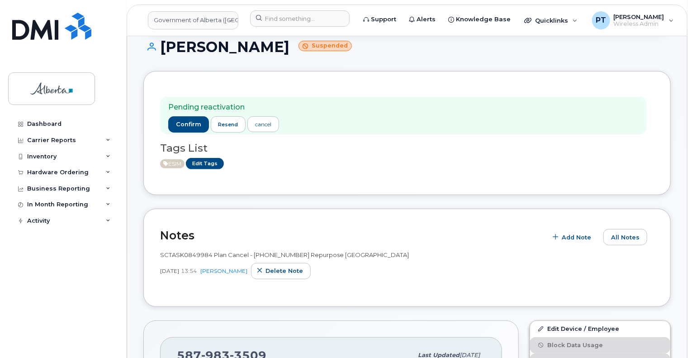
click at [393, 186] on div "Pending reactivation confirm resend cancel Tags List ESIM Edit Tags" at bounding box center [407, 133] width 528 height 124
click at [574, 238] on span "Add Note" at bounding box center [576, 237] width 29 height 9
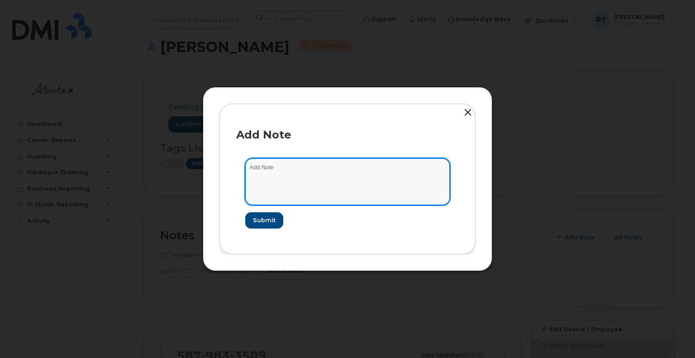
click at [279, 168] on textarea at bounding box center [347, 181] width 205 height 46
paste textarea "SCTASK0864038 5879833509 DO NOT DELETE - BEING REASSIGNED to [PERSON_NAME]. Pre…"
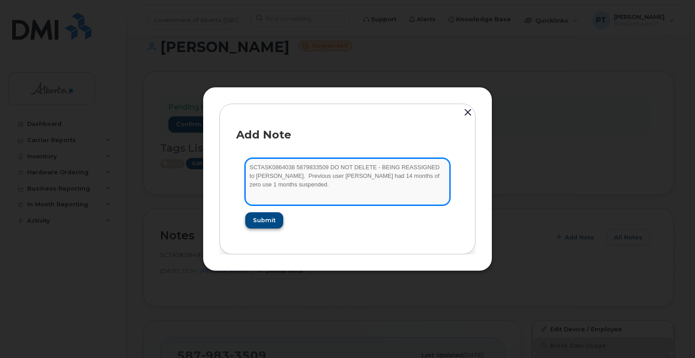
type textarea "SCTASK0864038 5879833509 DO NOT DELETE - BEING REASSIGNED to [PERSON_NAME]. Pre…"
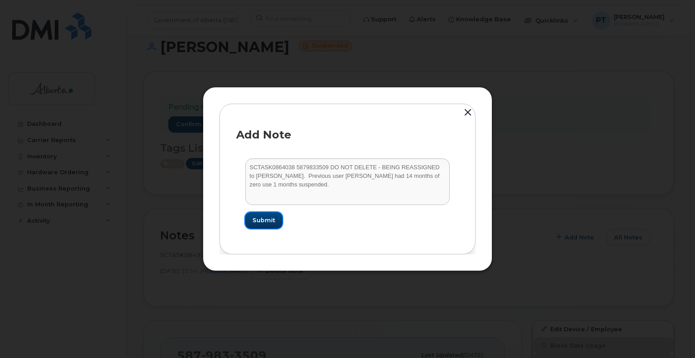
click at [273, 219] on span "Submit" at bounding box center [263, 220] width 23 height 9
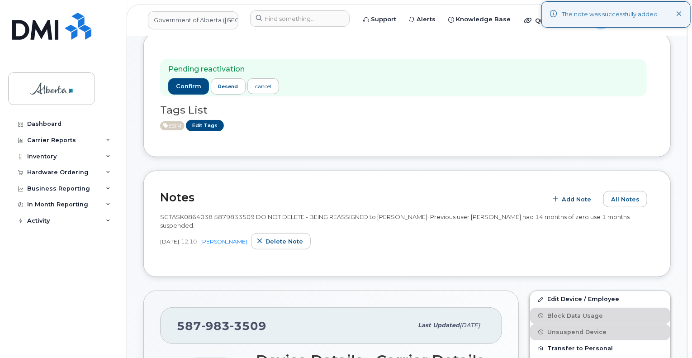
scroll to position [226, 0]
